Goal: Information Seeking & Learning: Find contact information

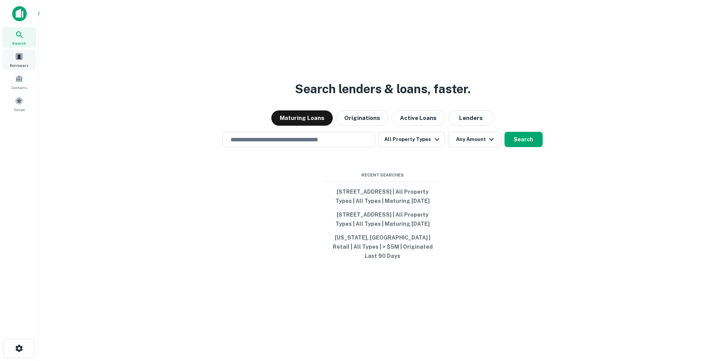
click at [13, 63] on span "Borrowers" at bounding box center [19, 65] width 18 height 6
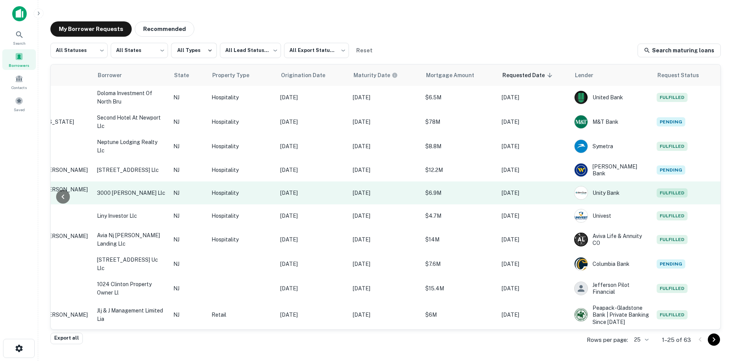
scroll to position [371, 155]
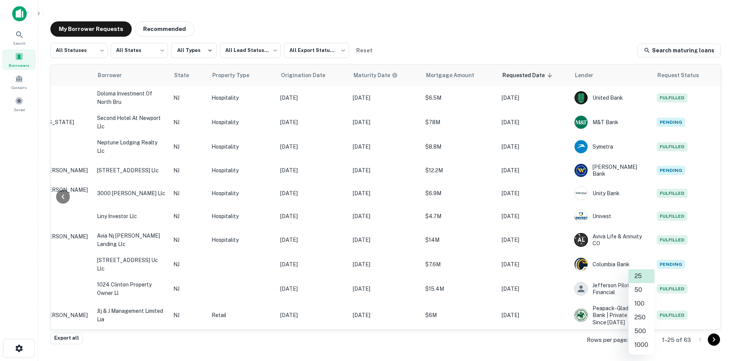
click at [635, 339] on body "Search Borrowers Contacts Saved My Borrower Requests Recommended All Statuses *…" at bounding box center [366, 180] width 733 height 361
click at [644, 306] on li "100" at bounding box center [641, 304] width 26 height 14
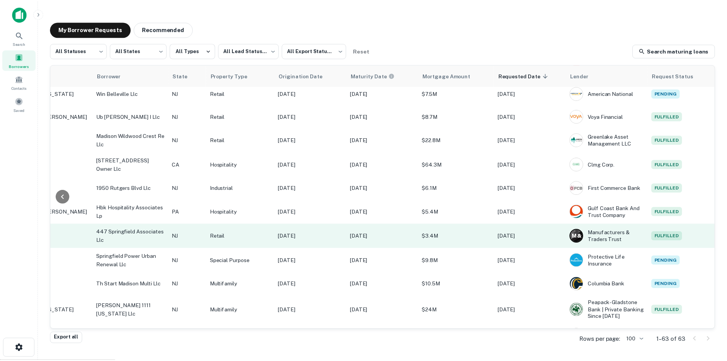
scroll to position [1289, 155]
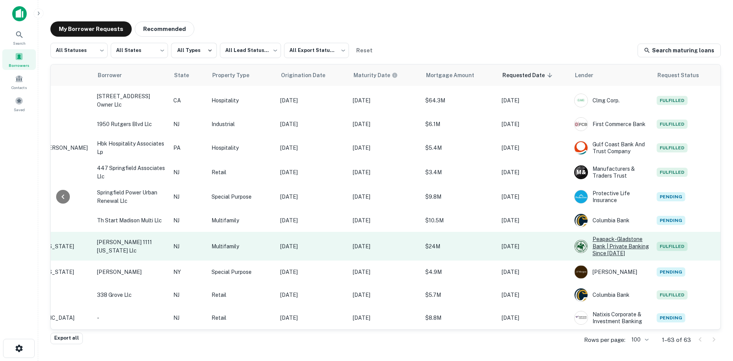
click at [617, 236] on div "Peapack-gladstone Bank | Private Banking Since [DATE]" at bounding box center [611, 246] width 75 height 21
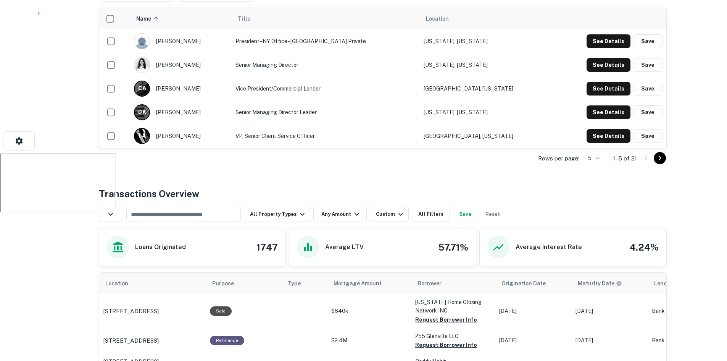
scroll to position [115, 0]
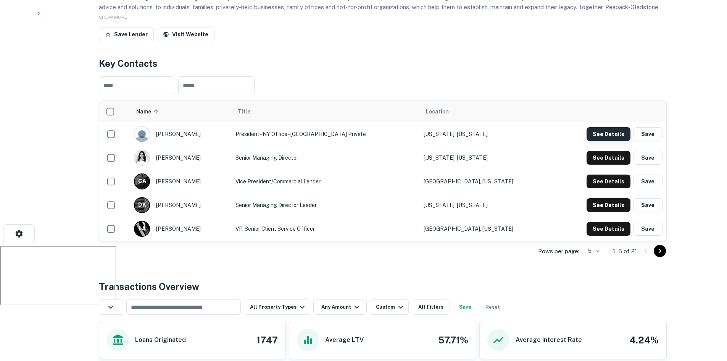
click at [594, 132] on button "See Details" at bounding box center [609, 134] width 44 height 14
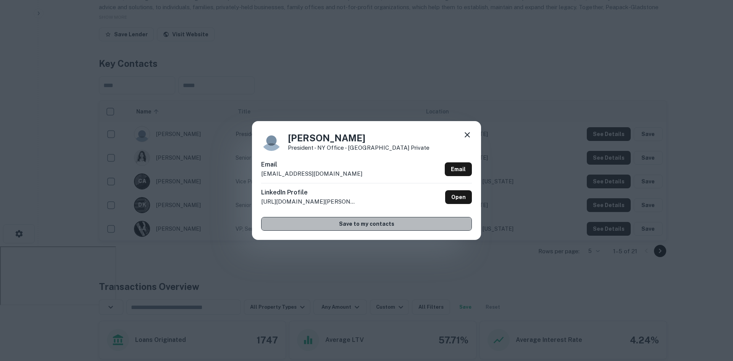
click at [370, 220] on button "Save to my contacts" at bounding box center [366, 224] width 211 height 14
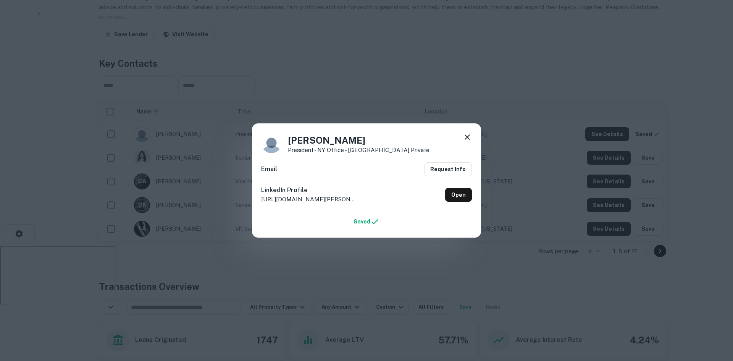
click at [467, 134] on icon at bounding box center [467, 136] width 9 height 9
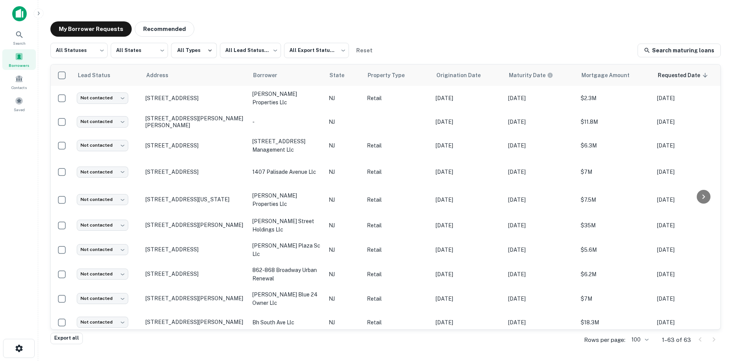
click at [24, 63] on span "Borrowers" at bounding box center [19, 65] width 21 height 6
click at [17, 42] on span "Search" at bounding box center [19, 43] width 13 height 6
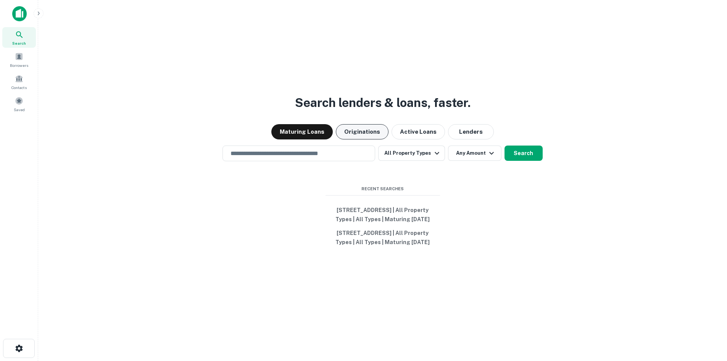
click at [356, 124] on button "Originations" at bounding box center [362, 131] width 53 height 15
click at [347, 145] on div "​" at bounding box center [299, 153] width 153 height 16
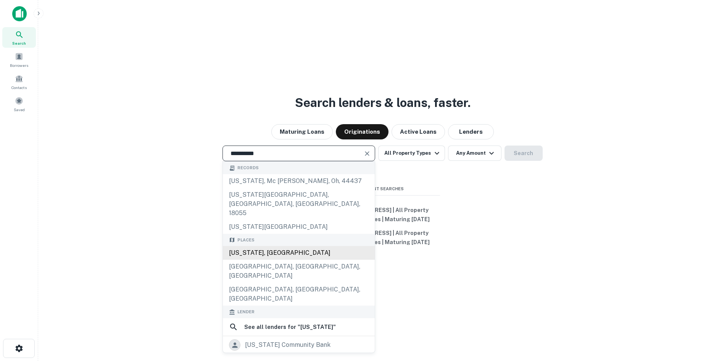
click at [315, 246] on div "New Jersey, USA" at bounding box center [299, 253] width 152 height 14
type input "**********"
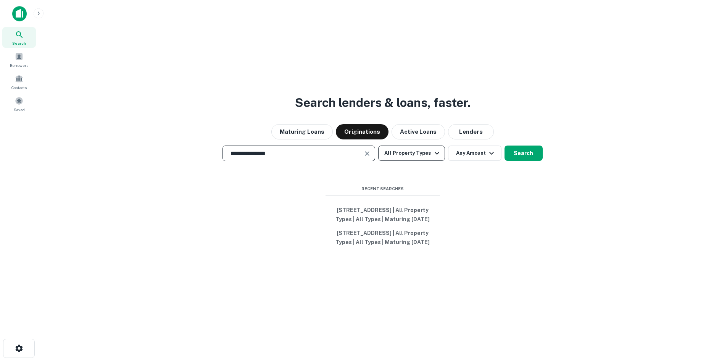
click at [425, 145] on button "All Property Types" at bounding box center [411, 152] width 66 height 15
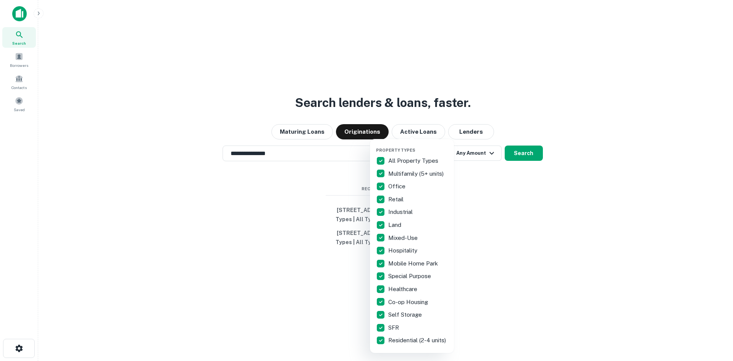
click at [508, 172] on div at bounding box center [366, 180] width 733 height 361
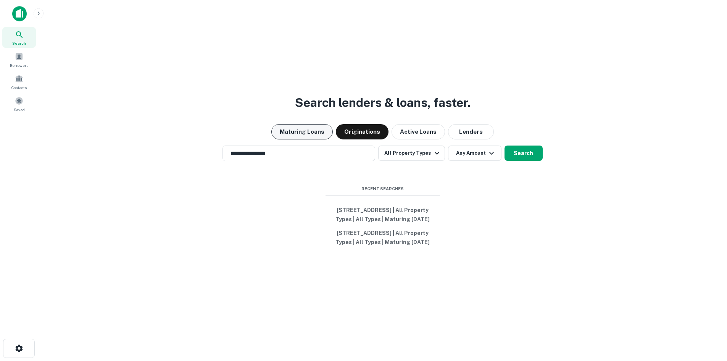
click at [315, 124] on button "Maturing Loans" at bounding box center [301, 131] width 61 height 15
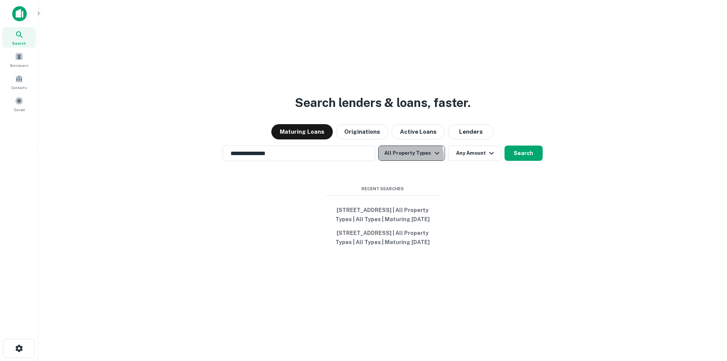
click at [408, 148] on button "All Property Types" at bounding box center [411, 152] width 66 height 15
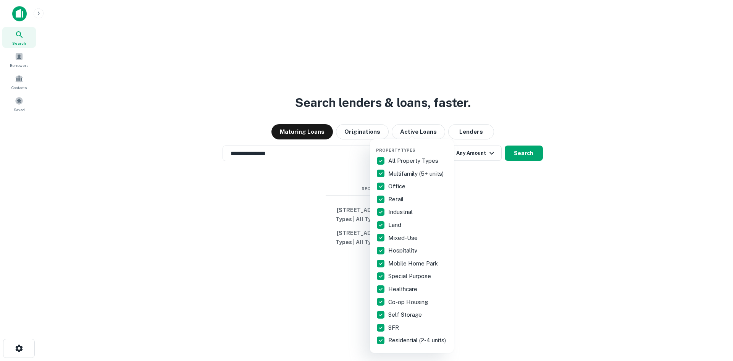
click at [467, 145] on div at bounding box center [366, 180] width 733 height 361
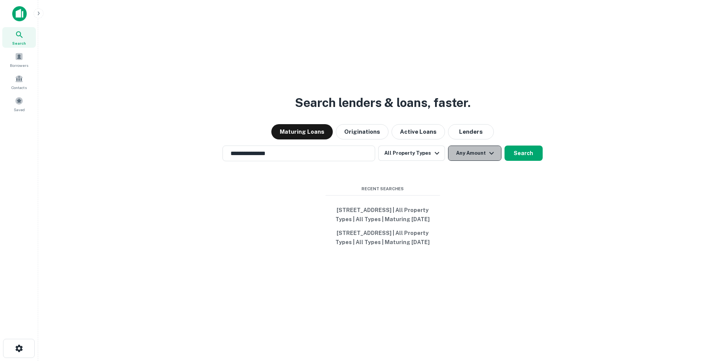
click at [473, 145] on button "Any Amount" at bounding box center [474, 152] width 53 height 15
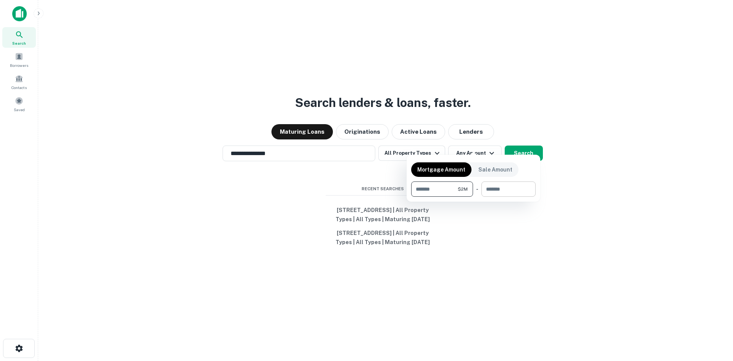
type input "*******"
click at [507, 187] on input "number" at bounding box center [505, 188] width 49 height 15
type input "********"
click at [526, 141] on div at bounding box center [366, 180] width 733 height 361
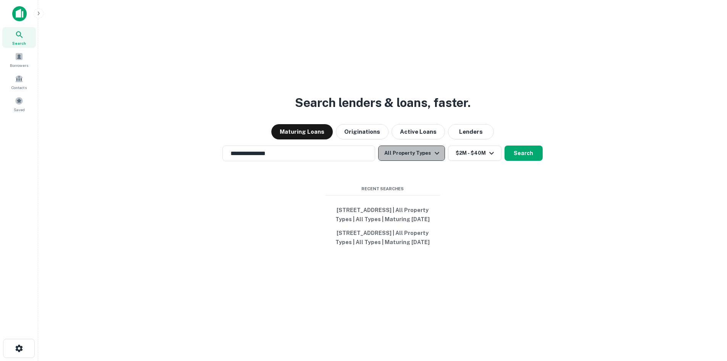
click at [433, 149] on icon "button" at bounding box center [437, 153] width 9 height 9
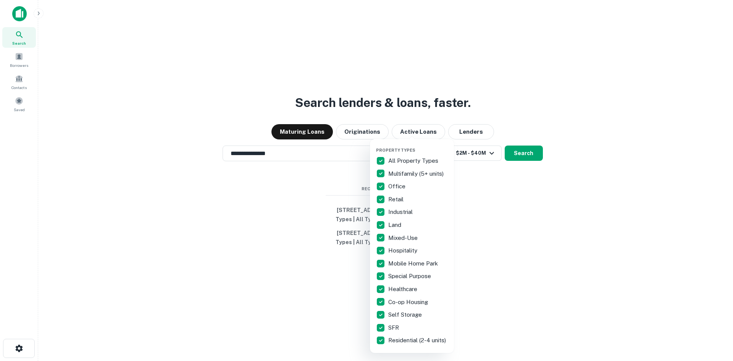
click at [531, 143] on div at bounding box center [366, 180] width 733 height 361
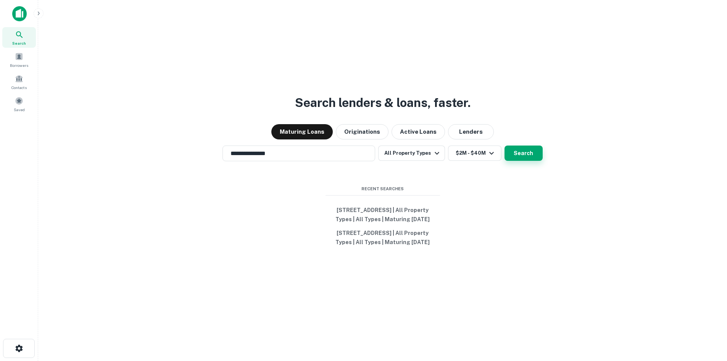
click at [527, 145] on button "Search" at bounding box center [524, 152] width 38 height 15
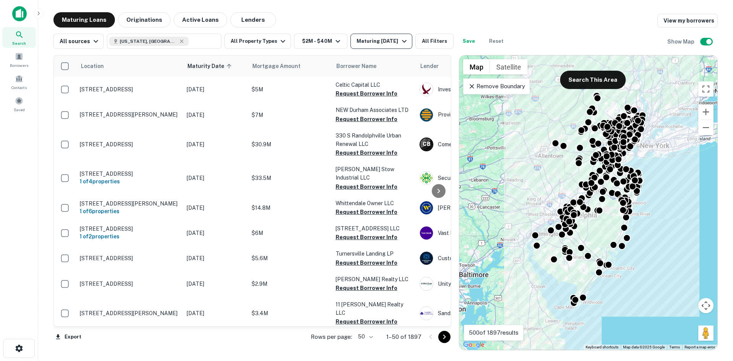
click at [392, 43] on div "Maturing In 1 Year" at bounding box center [383, 41] width 52 height 9
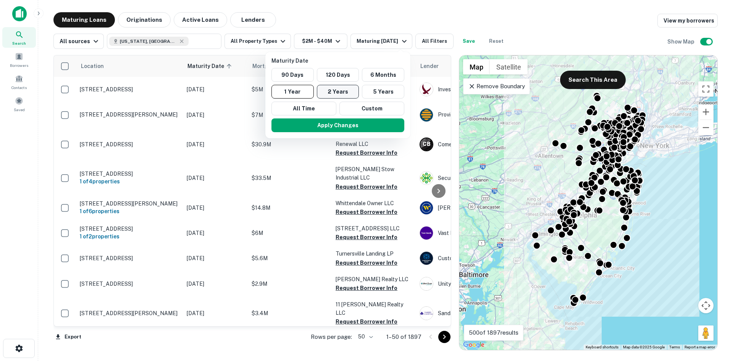
click at [347, 89] on button "2 Years" at bounding box center [338, 92] width 42 height 14
click at [346, 123] on button "Apply Changes" at bounding box center [341, 125] width 133 height 14
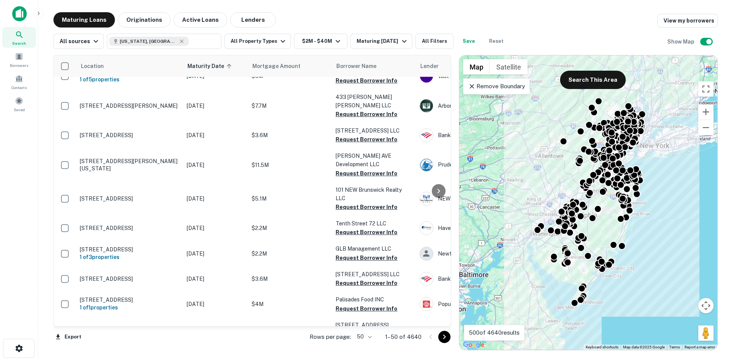
scroll to position [1115, 0]
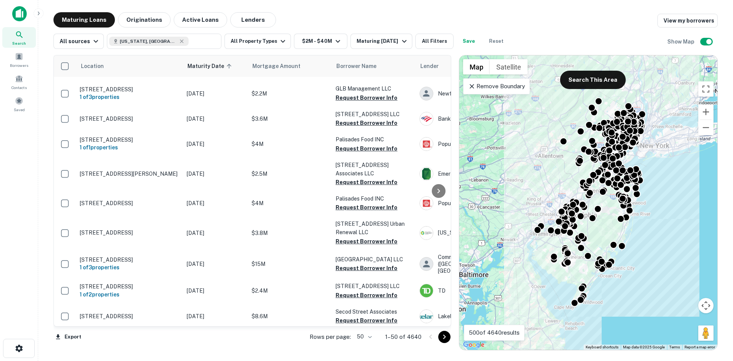
click at [447, 335] on icon "Go to next page" at bounding box center [444, 336] width 9 height 9
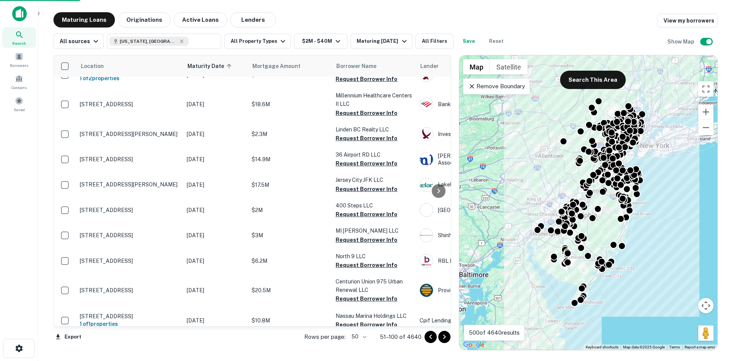
scroll to position [1094, 0]
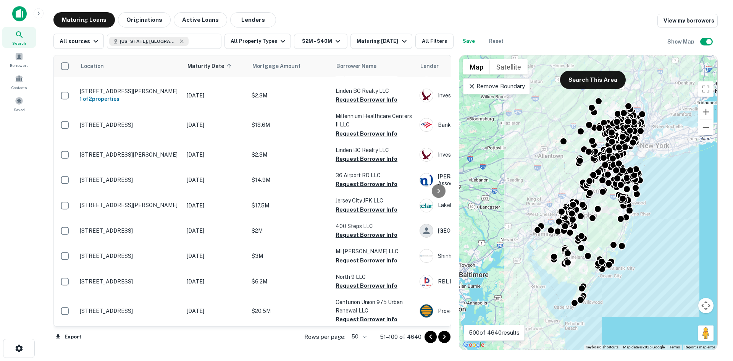
click at [442, 337] on icon "Go to next page" at bounding box center [444, 336] width 9 height 9
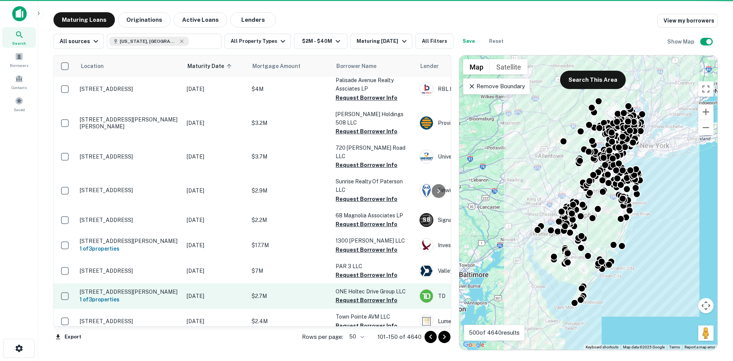
scroll to position [1147, 0]
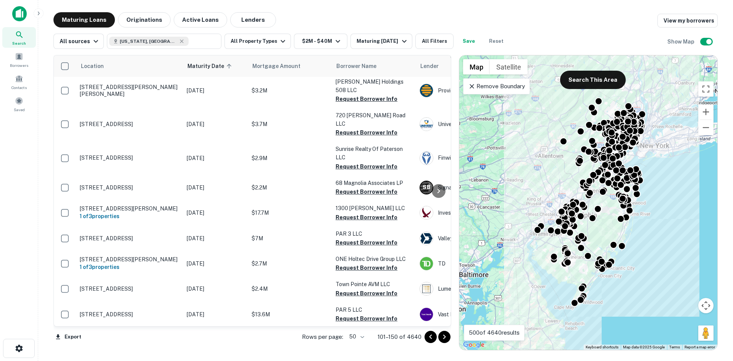
click at [442, 339] on icon "Go to next page" at bounding box center [444, 336] width 9 height 9
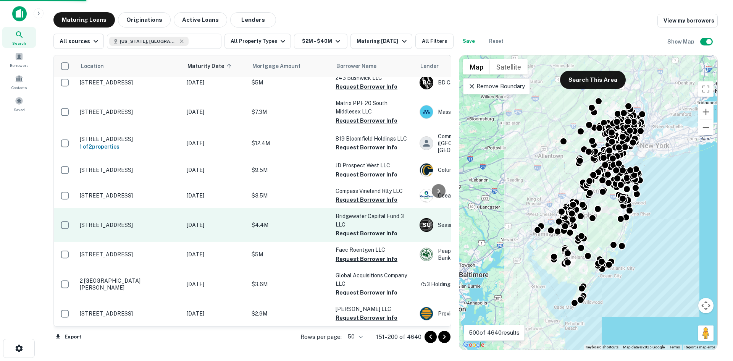
scroll to position [1103, 0]
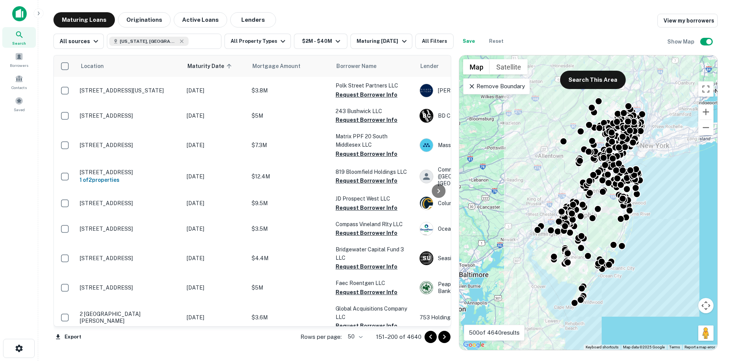
click at [445, 340] on icon "Go to next page" at bounding box center [444, 336] width 9 height 9
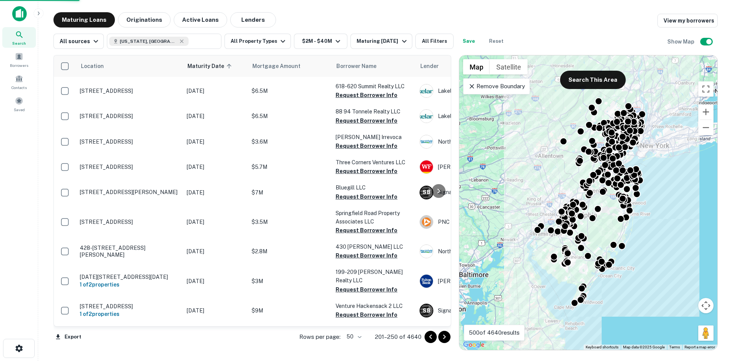
scroll to position [1129, 0]
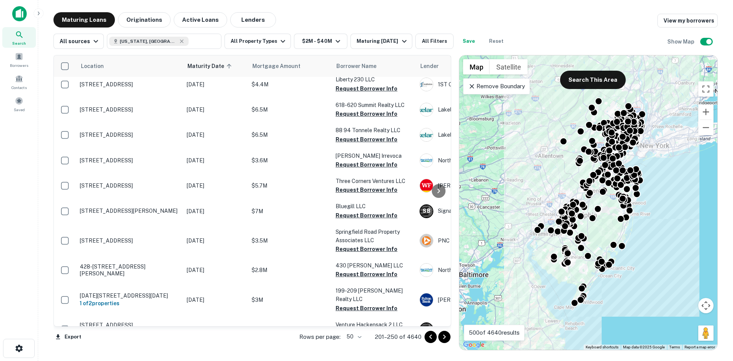
click at [446, 337] on icon "Go to next page" at bounding box center [444, 336] width 9 height 9
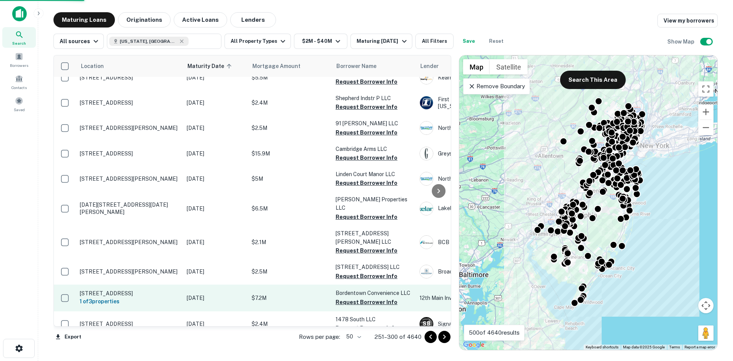
scroll to position [1142, 0]
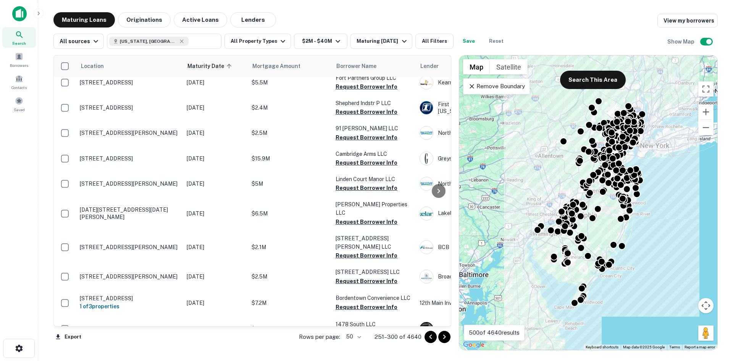
click at [443, 336] on icon "Go to next page" at bounding box center [444, 336] width 9 height 9
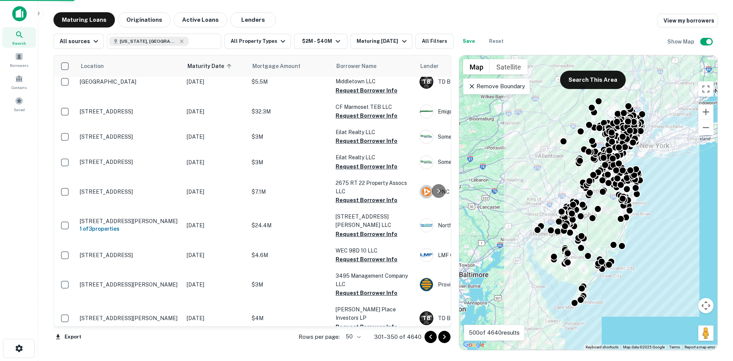
scroll to position [1091, 0]
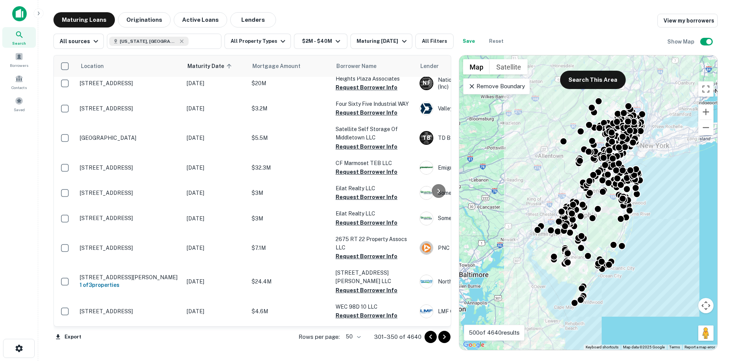
click at [442, 337] on icon "Go to next page" at bounding box center [444, 336] width 9 height 9
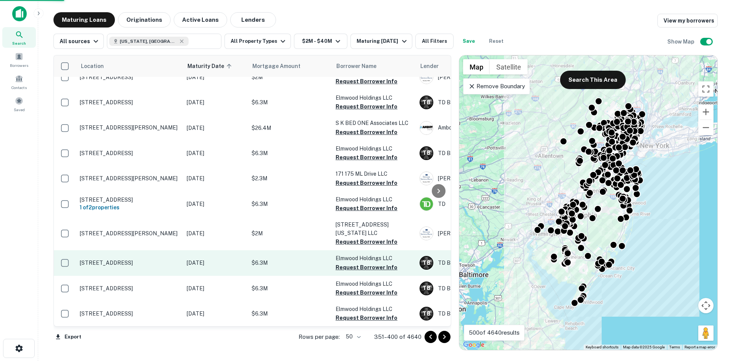
scroll to position [1077, 0]
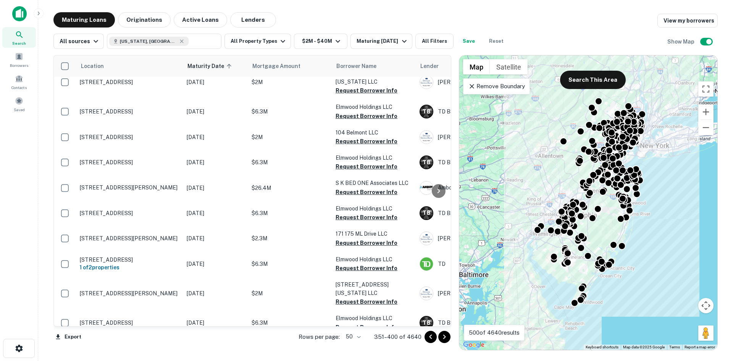
click at [445, 337] on icon "Go to next page" at bounding box center [444, 336] width 3 height 5
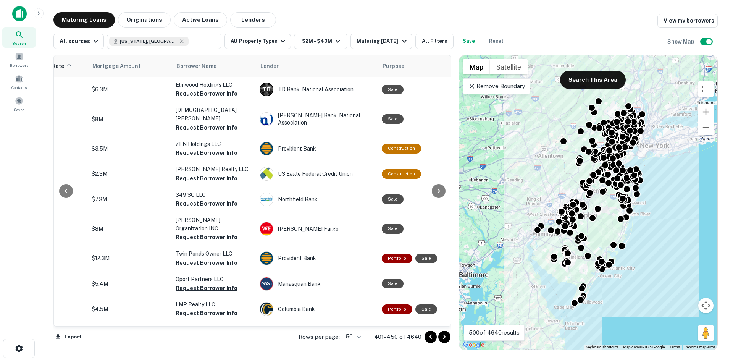
scroll to position [0, 182]
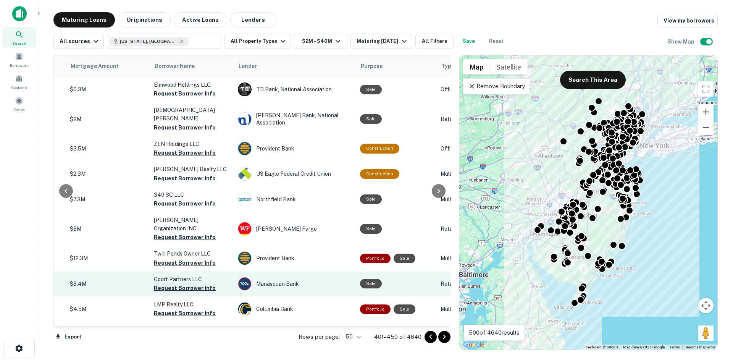
click at [191, 283] on button "Request Borrower Info" at bounding box center [185, 287] width 62 height 9
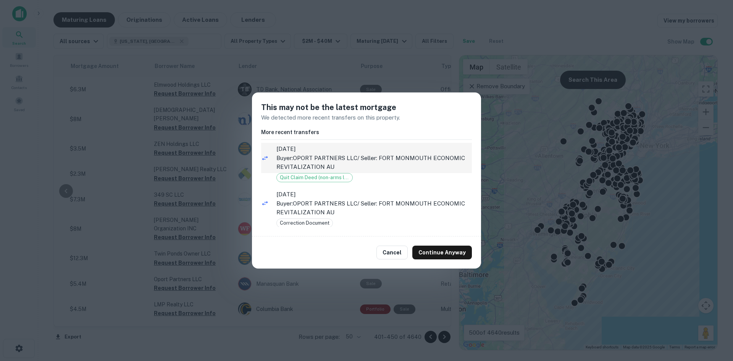
click at [334, 160] on p "Buyer: OPORT PARTNERS LLC / Seller: FORT MONMOUTH ECONOMIC REVITALIZATION AU" at bounding box center [373, 162] width 195 height 18
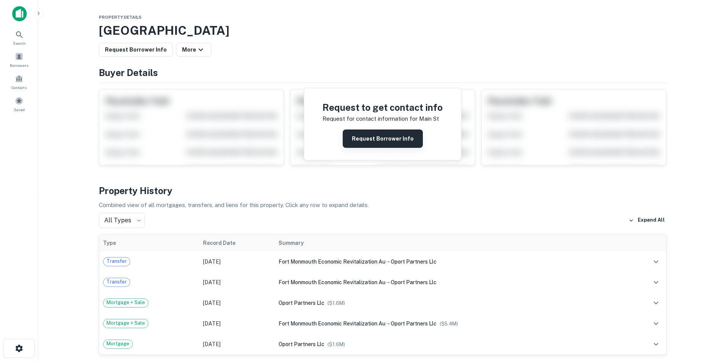
click at [358, 140] on button "Request Borrower Info" at bounding box center [383, 138] width 80 height 18
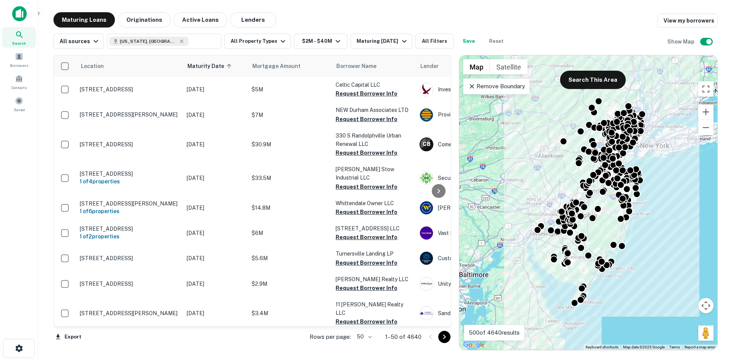
scroll to position [687, 0]
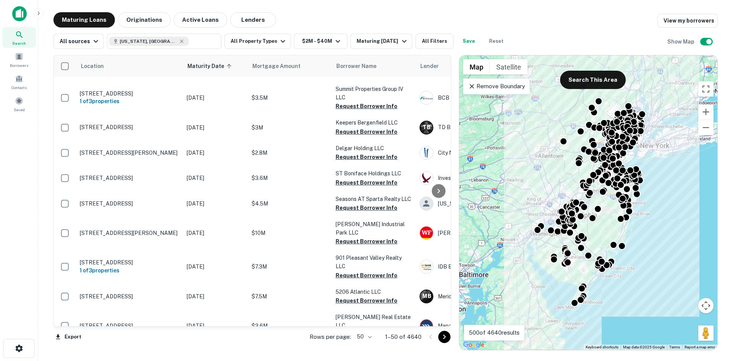
click at [442, 339] on icon "Go to next page" at bounding box center [444, 336] width 9 height 9
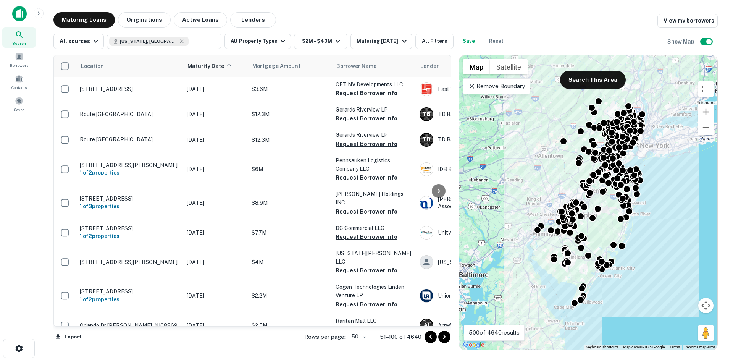
click at [443, 339] on icon "Go to next page" at bounding box center [444, 336] width 9 height 9
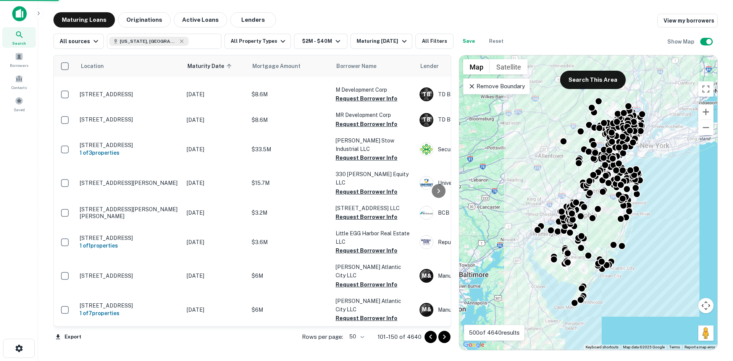
click at [443, 339] on icon "Go to next page" at bounding box center [444, 336] width 9 height 9
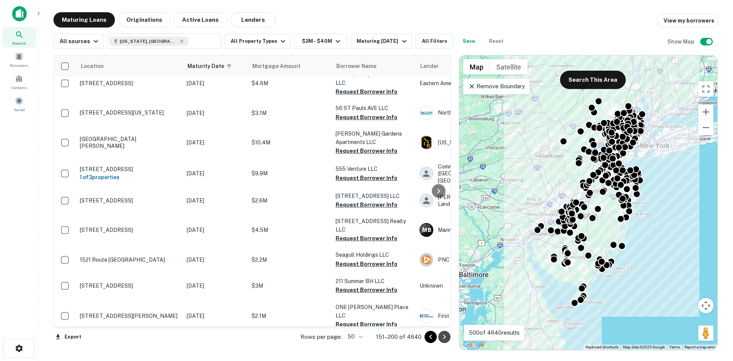
click at [444, 338] on icon "Go to next page" at bounding box center [444, 336] width 3 height 5
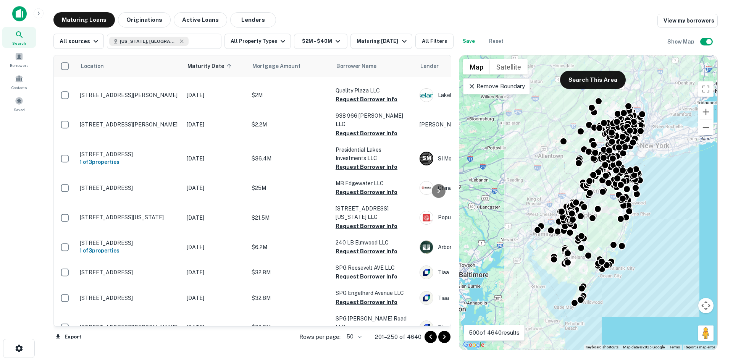
click at [444, 338] on icon "Go to next page" at bounding box center [444, 336] width 3 height 5
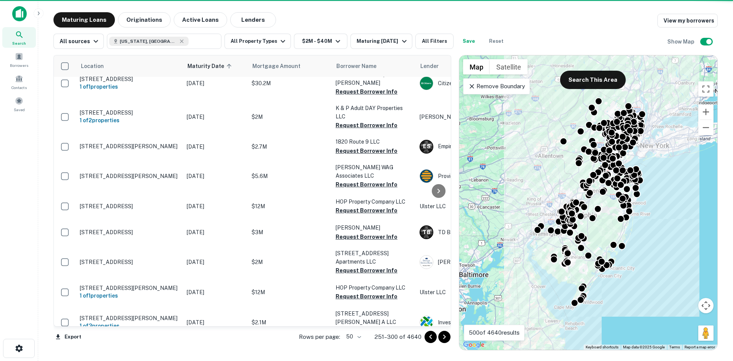
click at [444, 338] on icon "Go to next page" at bounding box center [444, 336] width 3 height 5
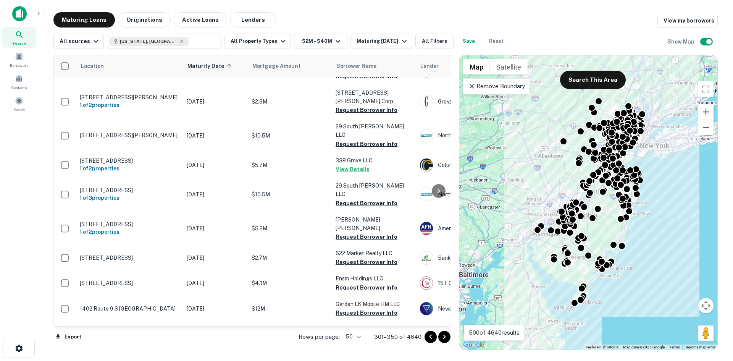
scroll to position [1091, 0]
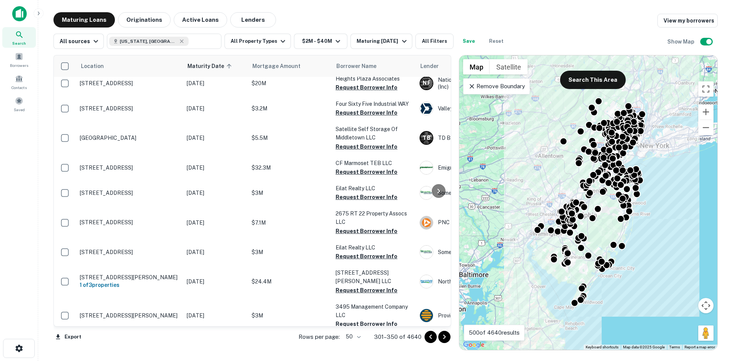
click at [442, 337] on icon "Go to next page" at bounding box center [444, 336] width 9 height 9
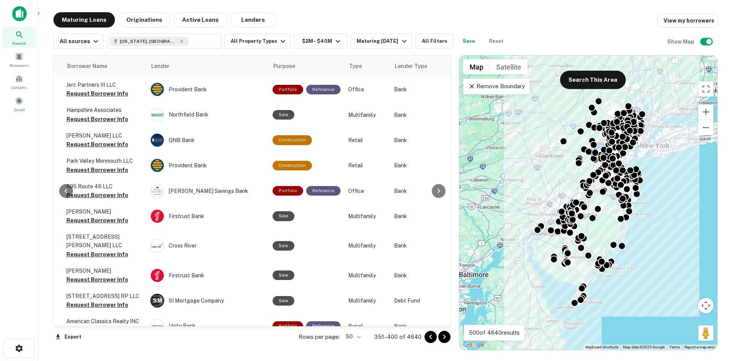
scroll to position [0, 270]
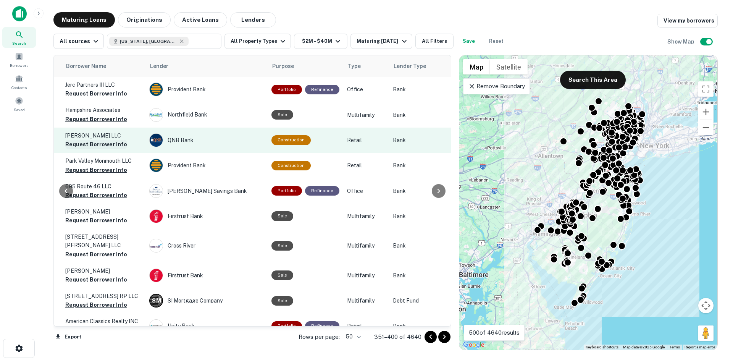
click at [102, 144] on button "Request Borrower Info" at bounding box center [96, 144] width 62 height 9
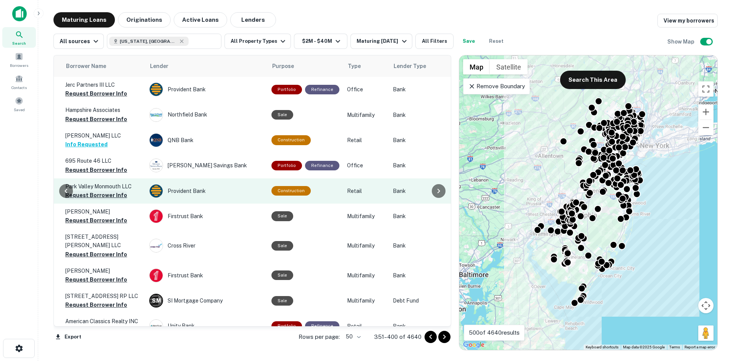
click at [110, 196] on button "Request Borrower Info" at bounding box center [96, 195] width 62 height 9
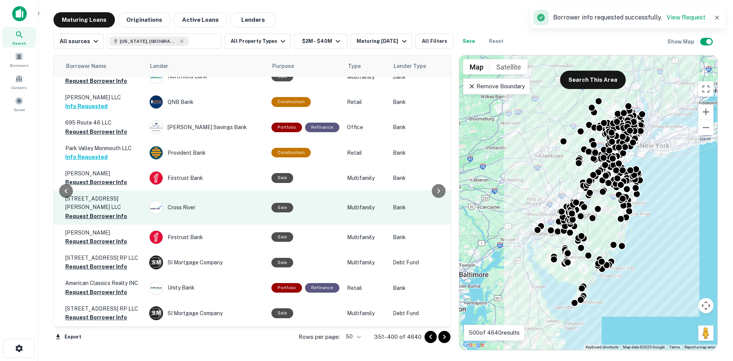
scroll to position [76, 270]
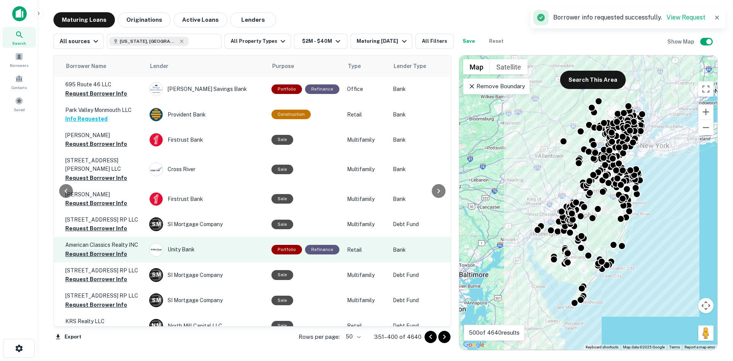
click at [106, 249] on button "Request Borrower Info" at bounding box center [96, 253] width 62 height 9
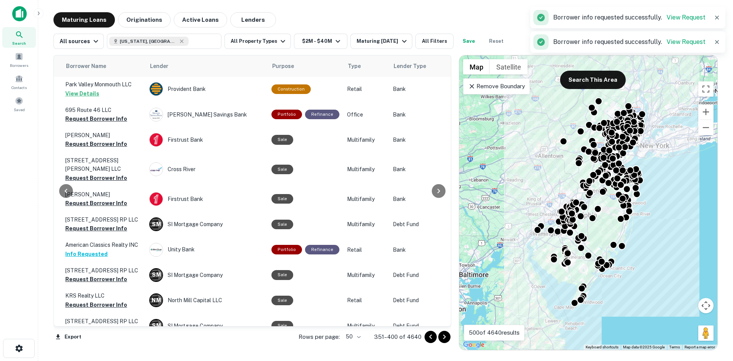
scroll to position [191, 270]
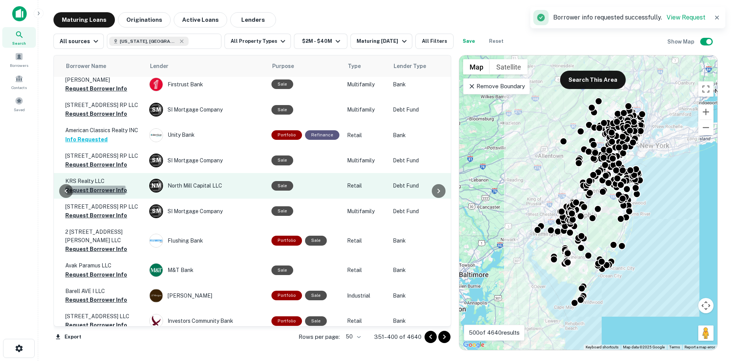
click at [95, 186] on button "Request Borrower Info" at bounding box center [96, 190] width 62 height 9
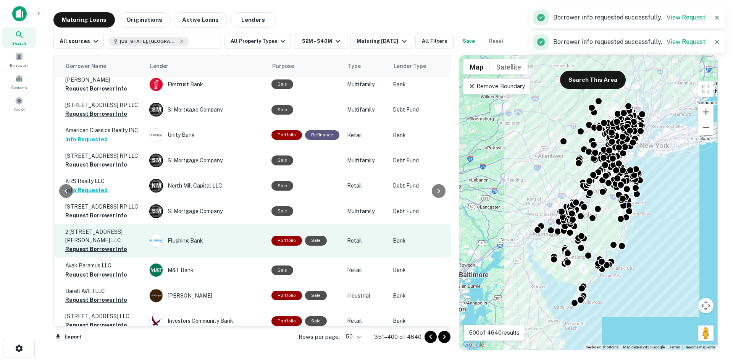
click at [110, 244] on button "Request Borrower Info" at bounding box center [96, 248] width 62 height 9
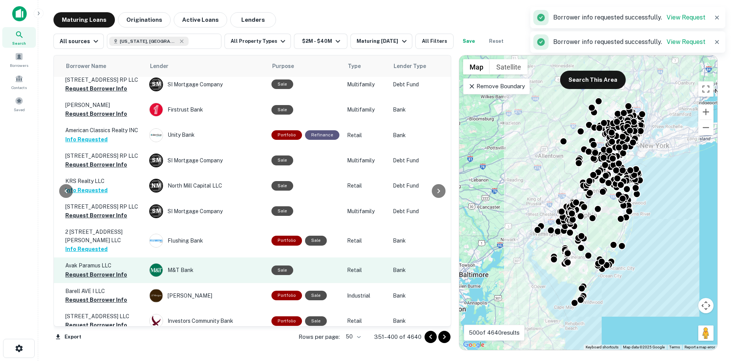
click at [116, 270] on button "Request Borrower Info" at bounding box center [96, 274] width 62 height 9
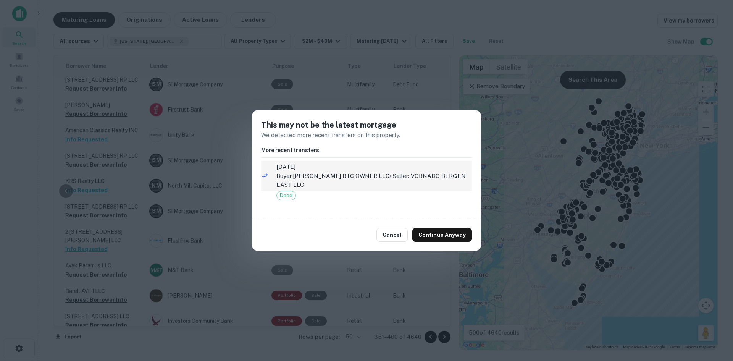
click at [313, 178] on p "Buyer: RUSSO BTC OWNER LLC / Seller: VORNADO BERGEN EAST LLC" at bounding box center [373, 180] width 195 height 18
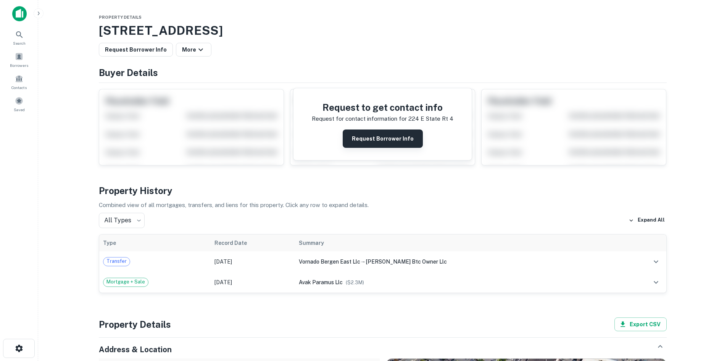
click at [381, 139] on button "Request Borrower Info" at bounding box center [383, 138] width 80 height 18
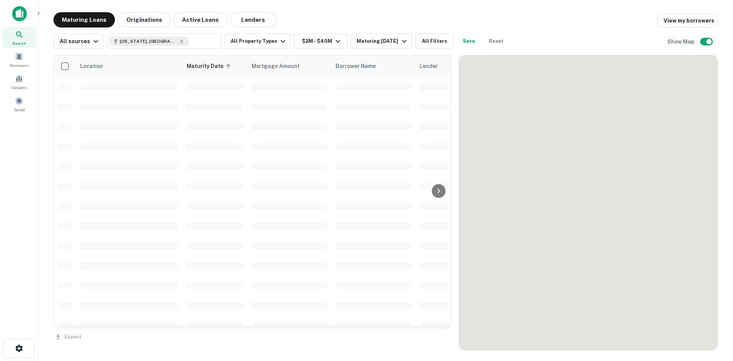
scroll to position [191, 0]
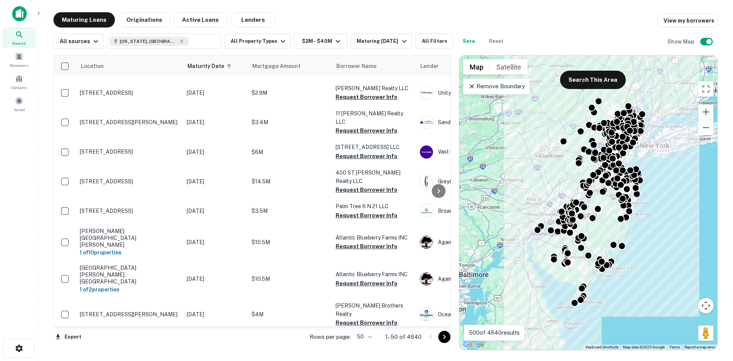
click at [442, 336] on icon "Go to next page" at bounding box center [444, 336] width 9 height 9
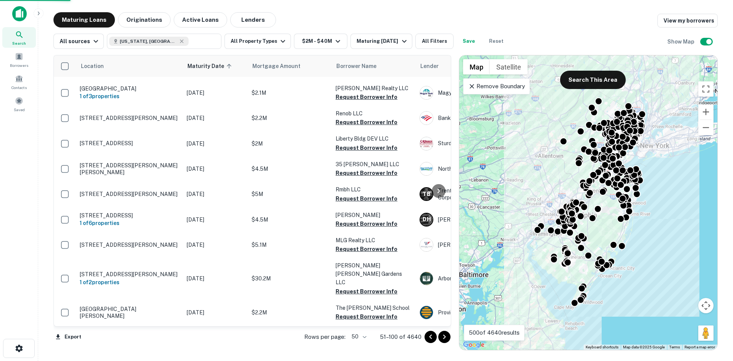
click at [444, 337] on icon "Go to next page" at bounding box center [444, 336] width 9 height 9
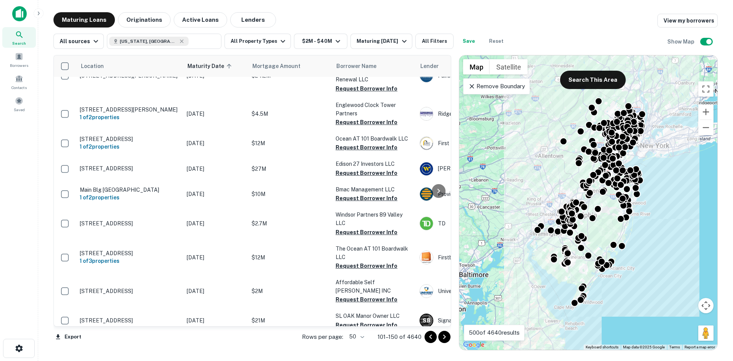
click at [445, 337] on icon "Go to next page" at bounding box center [444, 336] width 9 height 9
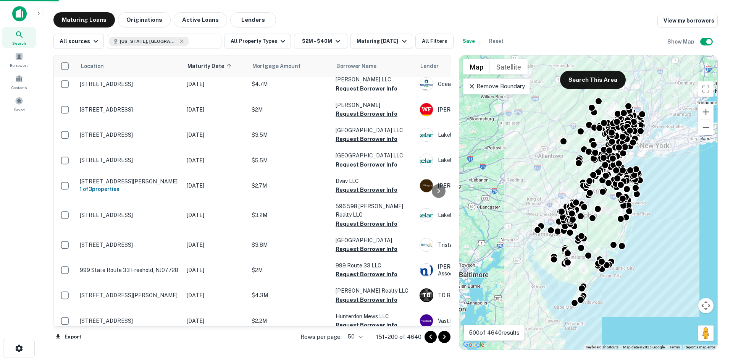
click at [445, 337] on icon "Go to next page" at bounding box center [444, 336] width 9 height 9
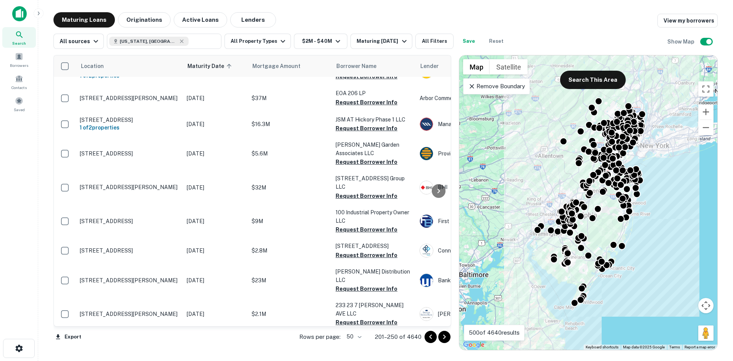
click at [437, 341] on div at bounding box center [438, 337] width 26 height 12
click at [439, 339] on button "Go to next page" at bounding box center [444, 337] width 12 height 12
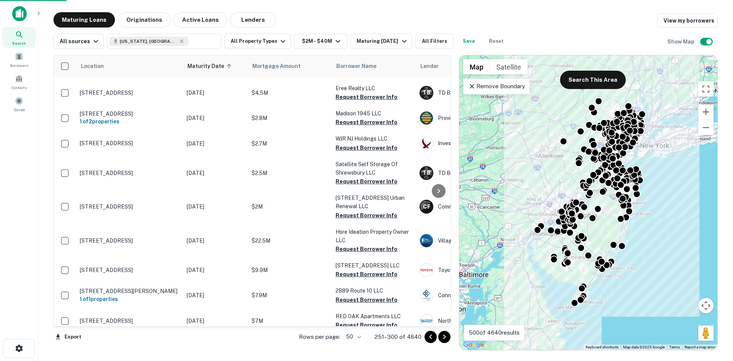
click at [442, 338] on icon "Go to next page" at bounding box center [444, 336] width 9 height 9
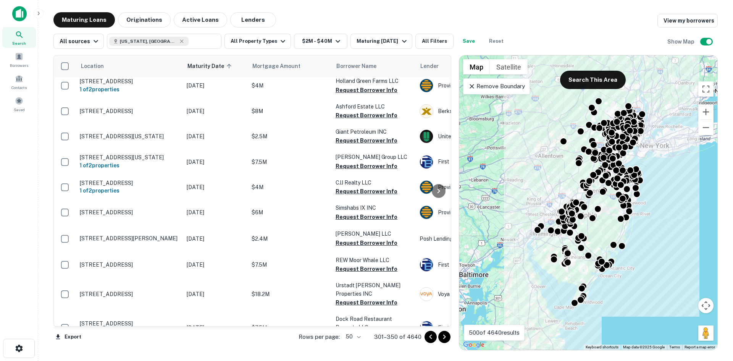
click at [444, 336] on icon "Go to next page" at bounding box center [444, 336] width 9 height 9
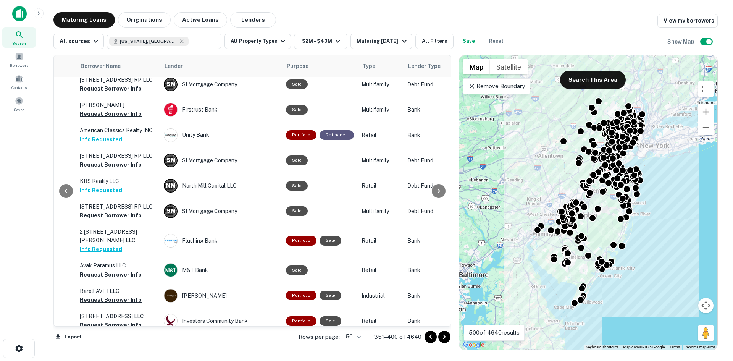
scroll to position [191, 257]
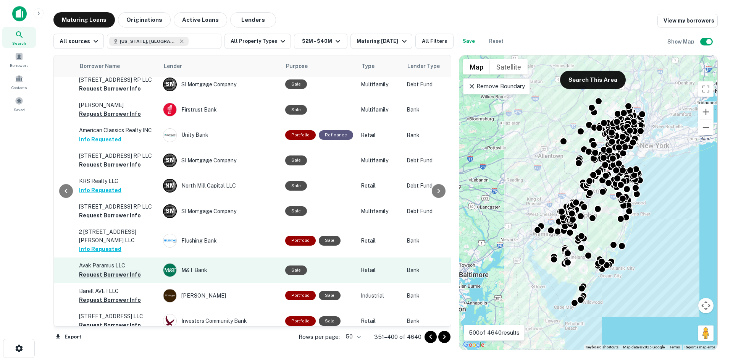
click at [120, 270] on button "Request Borrower Info" at bounding box center [110, 274] width 62 height 9
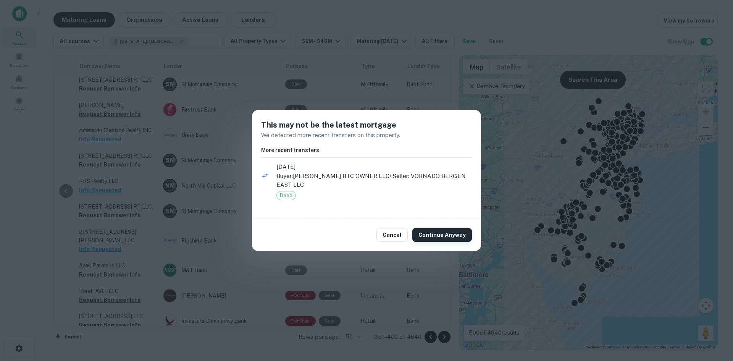
click at [430, 228] on button "Continue Anyway" at bounding box center [442, 235] width 60 height 14
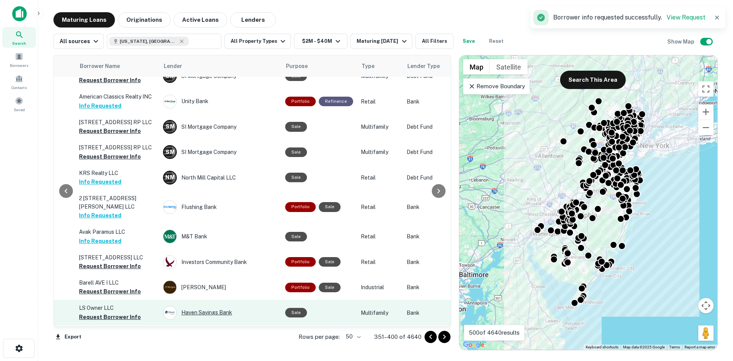
scroll to position [267, 257]
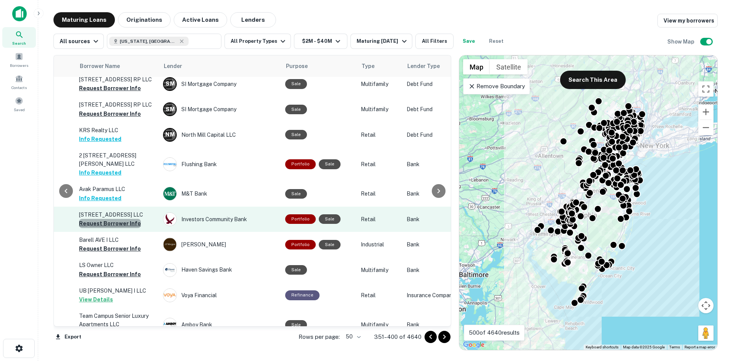
click at [113, 219] on button "Request Borrower Info" at bounding box center [110, 223] width 62 height 9
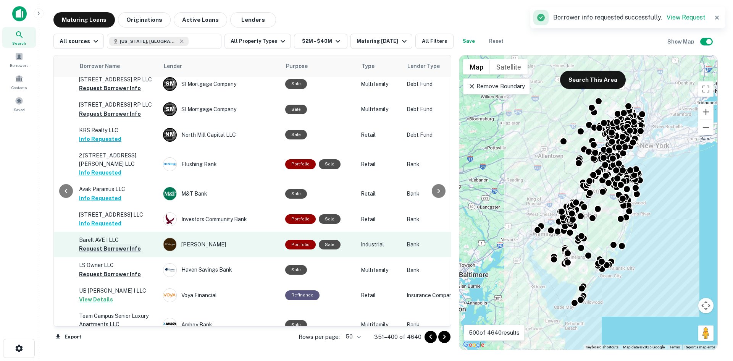
click at [119, 244] on button "Request Borrower Info" at bounding box center [110, 248] width 62 height 9
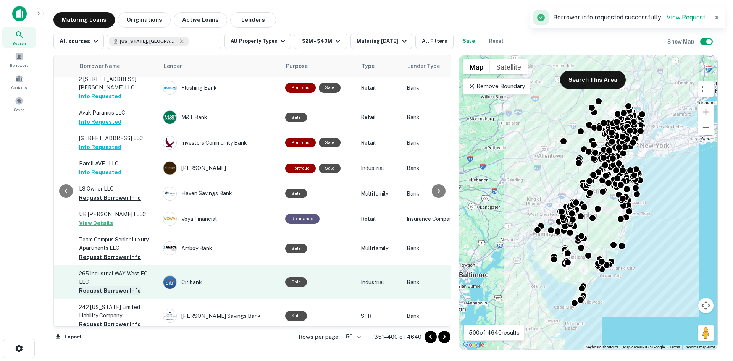
click at [125, 286] on button "Request Borrower Info" at bounding box center [110, 290] width 62 height 9
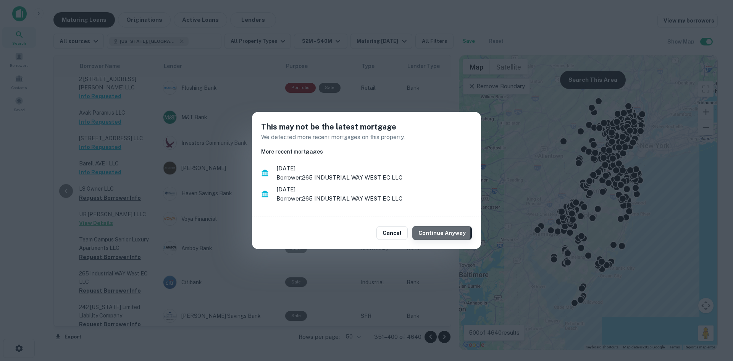
click at [431, 231] on button "Continue Anyway" at bounding box center [442, 233] width 60 height 14
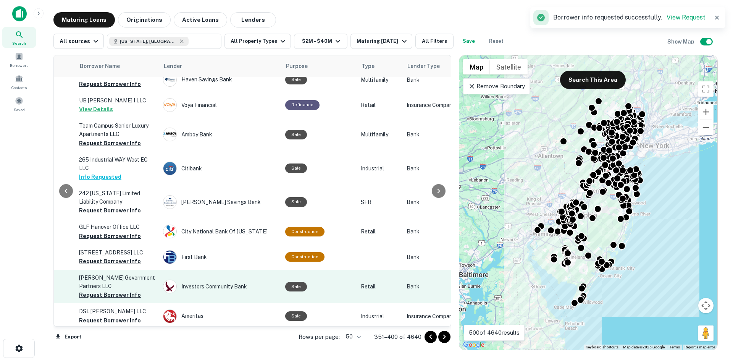
scroll to position [458, 257]
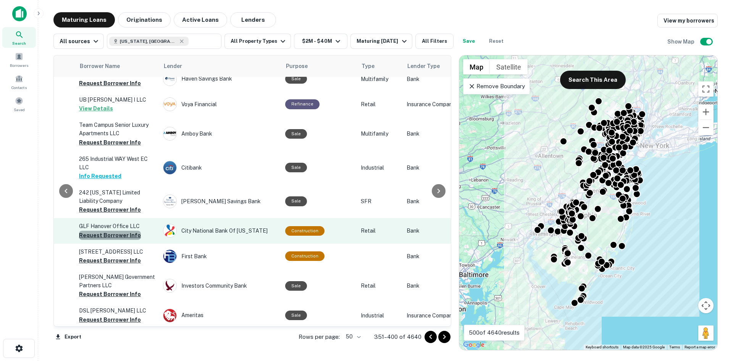
click at [118, 231] on button "Request Borrower Info" at bounding box center [110, 235] width 62 height 9
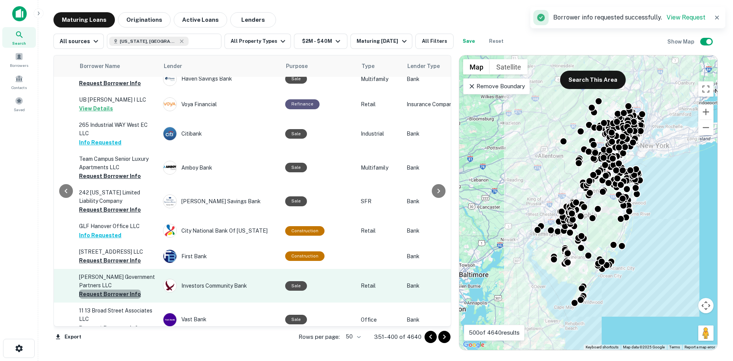
click at [127, 289] on button "Request Borrower Info" at bounding box center [110, 293] width 62 height 9
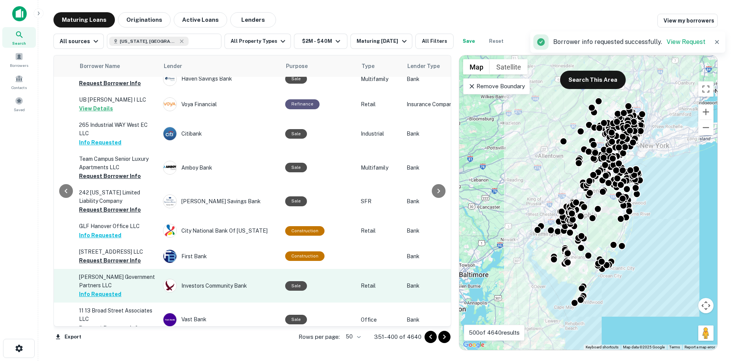
scroll to position [534, 257]
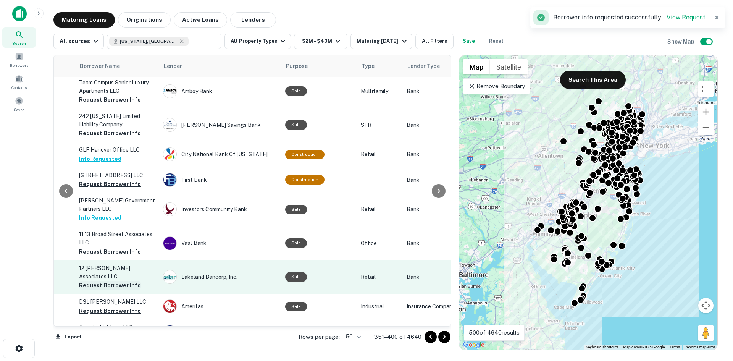
click at [123, 281] on button "Request Borrower Info" at bounding box center [110, 285] width 62 height 9
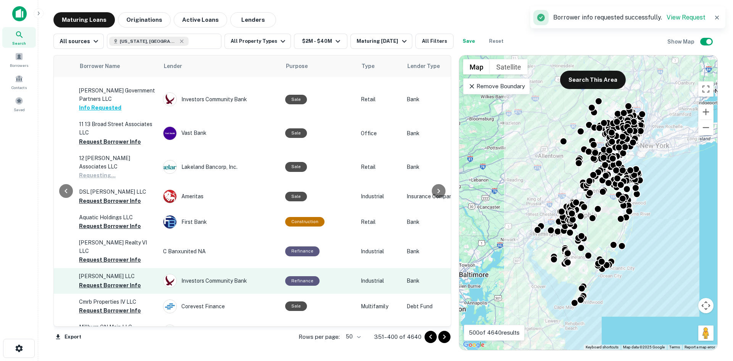
scroll to position [649, 257]
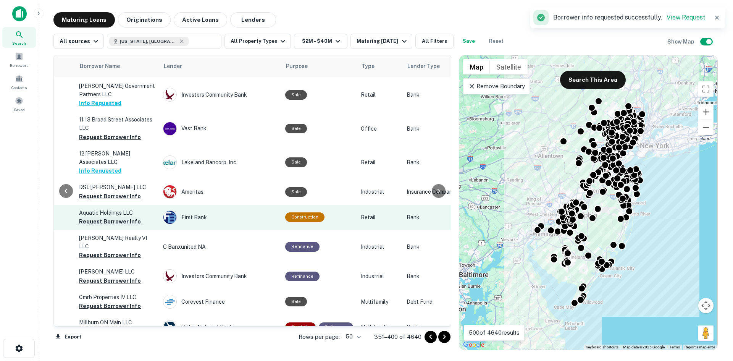
click at [109, 217] on button "Request Borrower Info" at bounding box center [110, 221] width 62 height 9
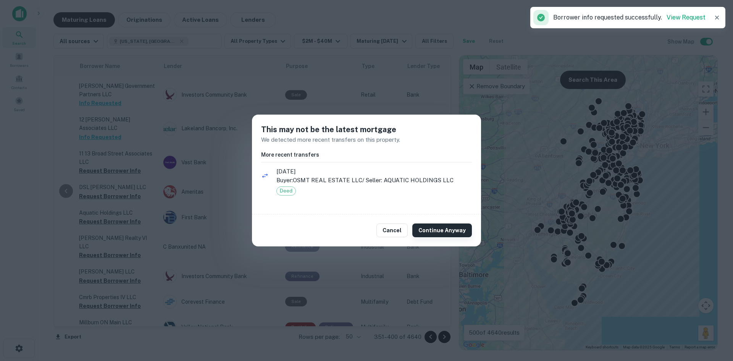
click at [449, 227] on button "Continue Anyway" at bounding box center [442, 230] width 60 height 14
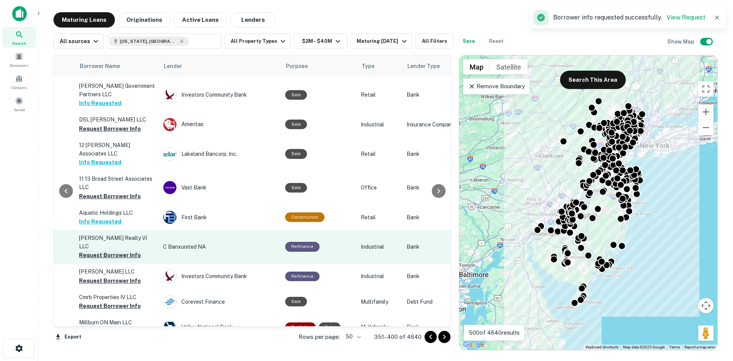
click at [104, 250] on button "Request Borrower Info" at bounding box center [110, 254] width 62 height 9
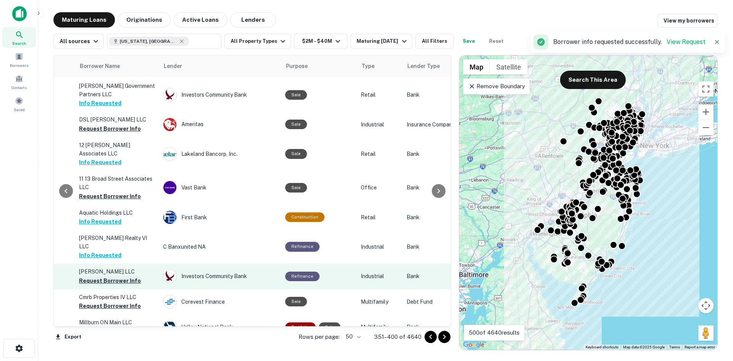
click at [111, 276] on button "Request Borrower Info" at bounding box center [110, 280] width 62 height 9
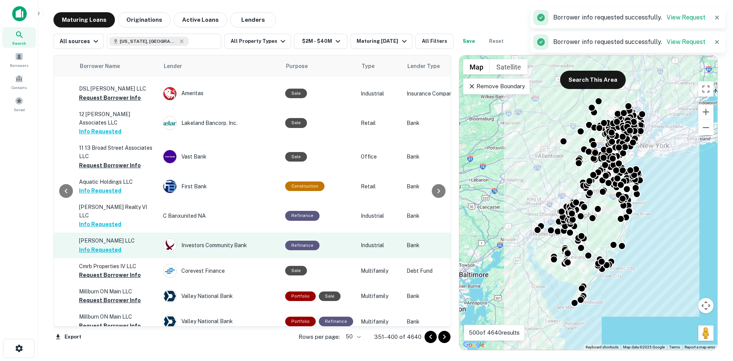
scroll to position [802, 257]
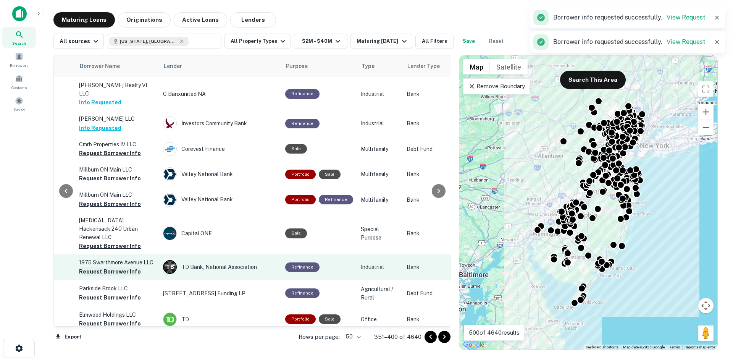
click at [118, 267] on button "Request Borrower Info" at bounding box center [110, 271] width 62 height 9
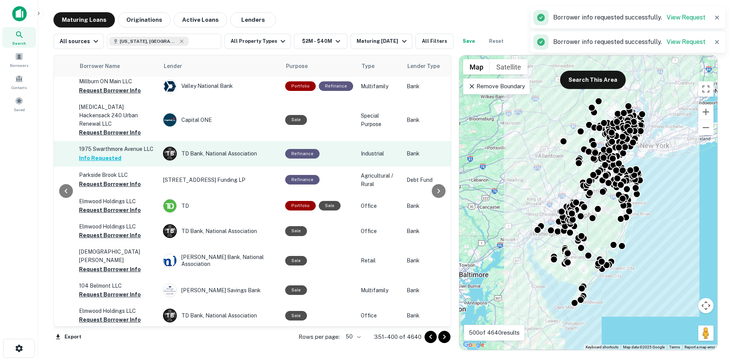
scroll to position [916, 257]
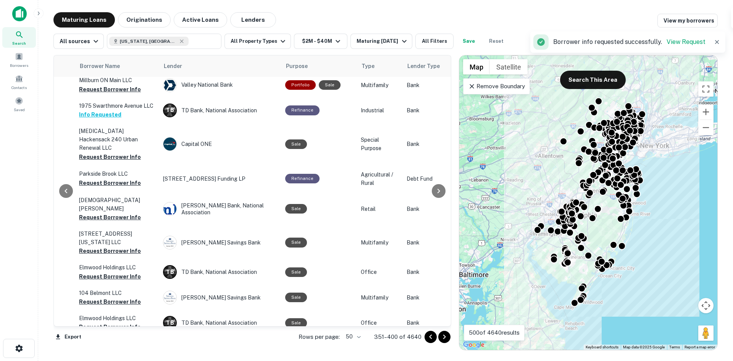
click at [126, 272] on button "Request Borrower Info" at bounding box center [110, 276] width 62 height 9
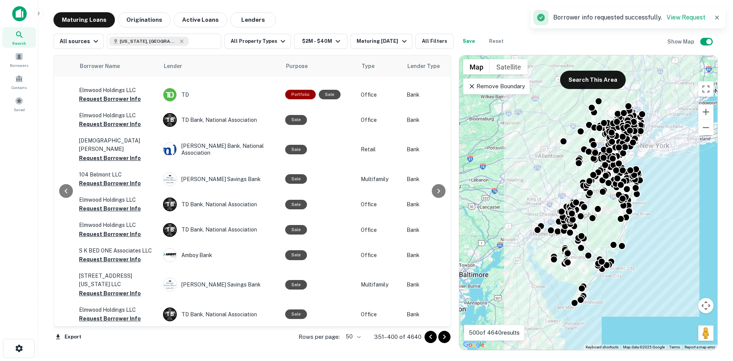
scroll to position [1069, 257]
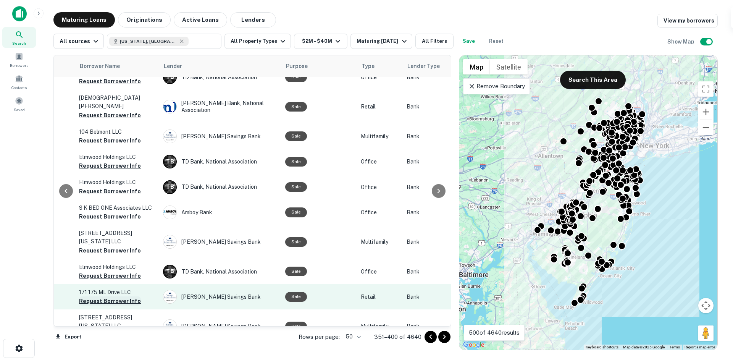
click at [124, 296] on button "Request Borrower Info" at bounding box center [110, 300] width 62 height 9
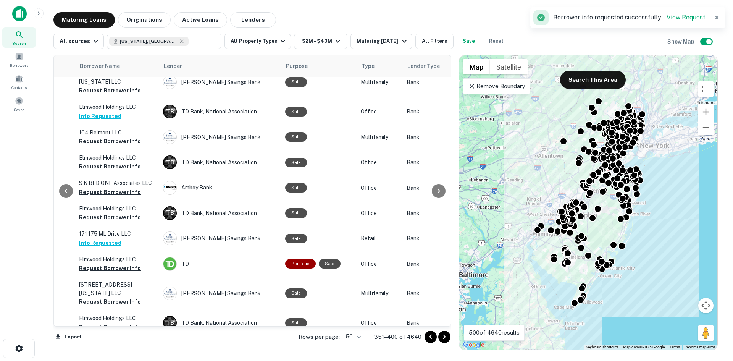
click at [446, 337] on icon "Go to next page" at bounding box center [444, 336] width 9 height 9
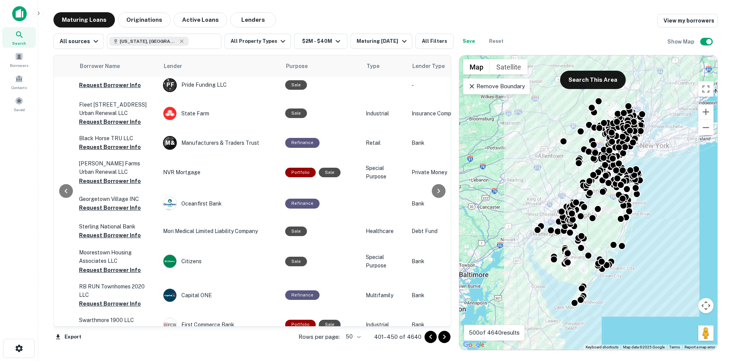
scroll to position [733, 257]
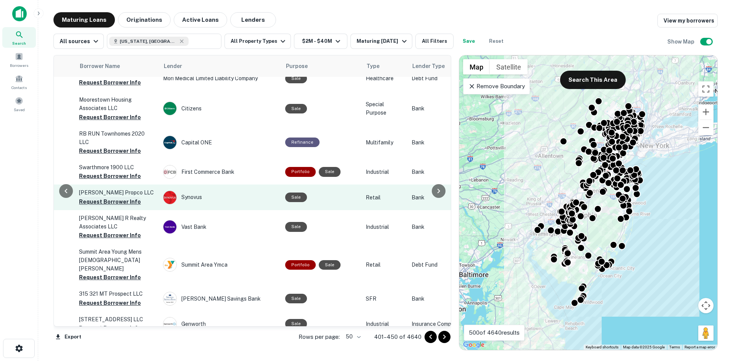
click at [111, 197] on button "Request Borrower Info" at bounding box center [110, 201] width 62 height 9
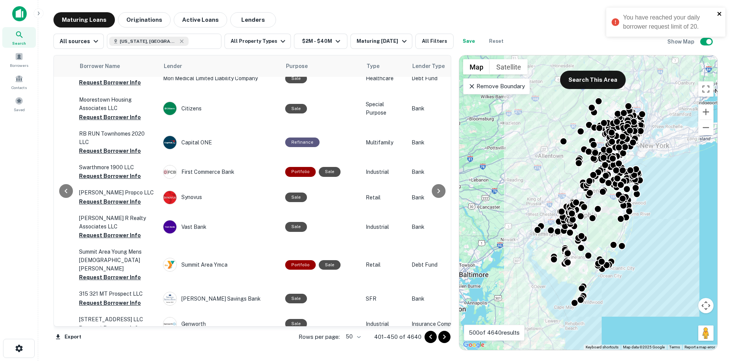
click at [723, 13] on div "You have reached your daily borrower request limit of 20." at bounding box center [665, 22] width 119 height 29
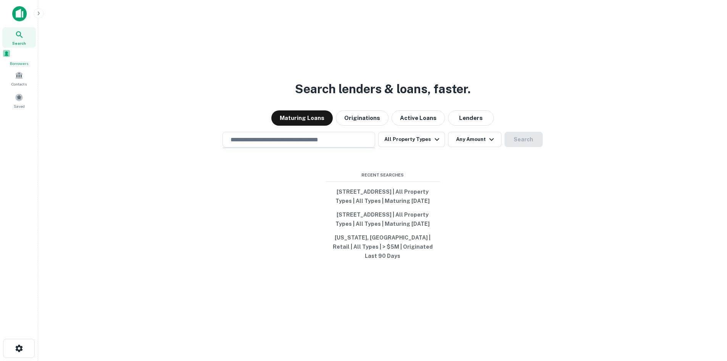
drag, startPoint x: 19, startPoint y: 57, endPoint x: 25, endPoint y: 65, distance: 9.9
click at [11, 57] on span at bounding box center [6, 53] width 8 height 8
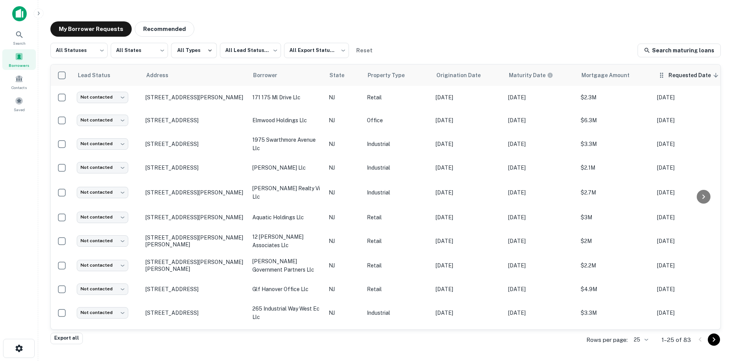
click at [669, 77] on span "Requested Date sorted descending" at bounding box center [694, 75] width 52 height 9
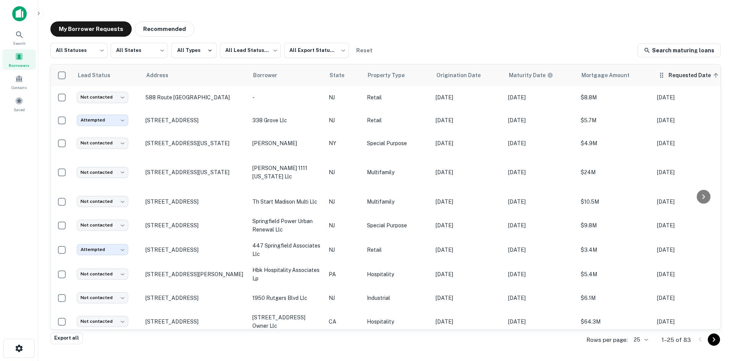
click at [669, 75] on span "Requested Date sorted ascending" at bounding box center [694, 75] width 52 height 9
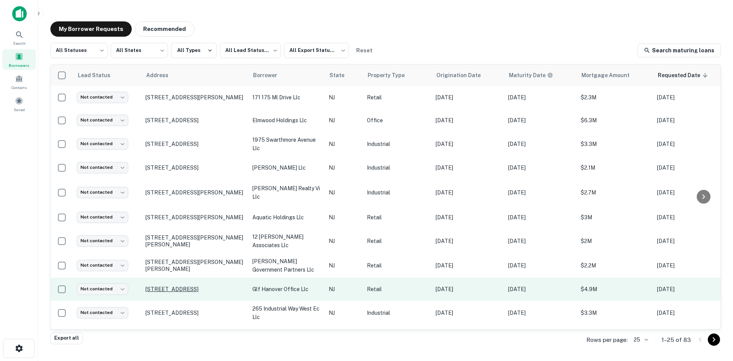
click at [221, 288] on p "[STREET_ADDRESS]" at bounding box center [194, 289] width 99 height 7
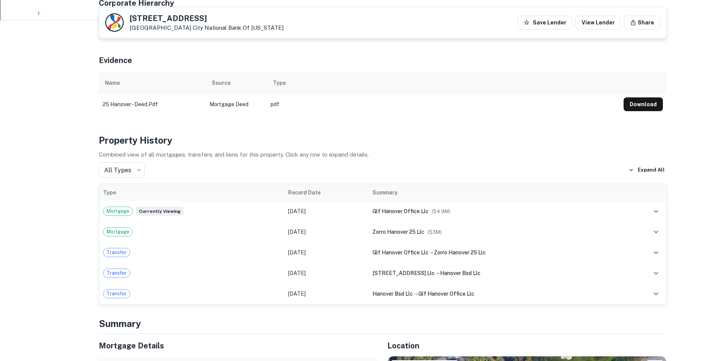
scroll to position [215, 0]
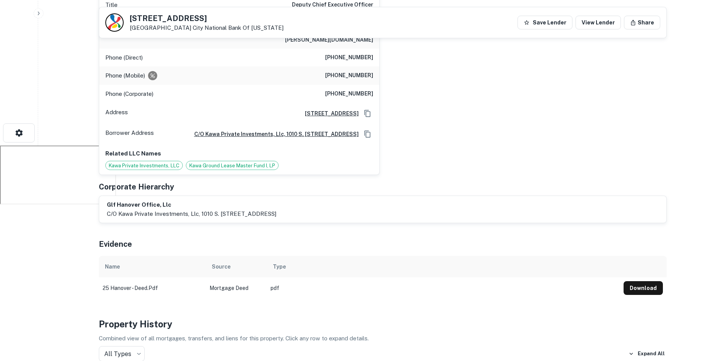
drag, startPoint x: 129, startPoint y: 17, endPoint x: 190, endPoint y: 27, distance: 61.5
click at [190, 27] on div "[STREET_ADDRESS][GEOGRAPHIC_DATA][US_STATE]" at bounding box center [207, 23] width 154 height 17
copy div "[STREET_ADDRESS]"
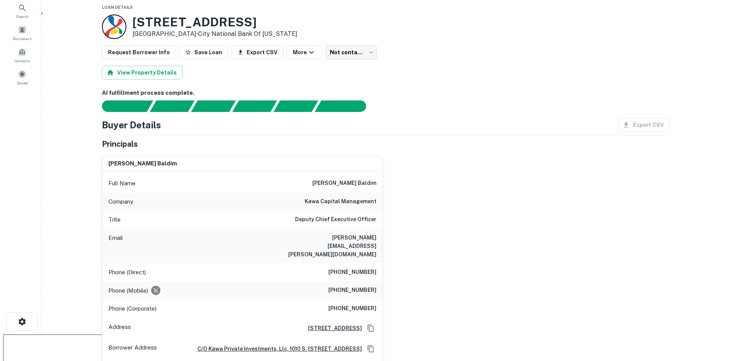
scroll to position [0, 0]
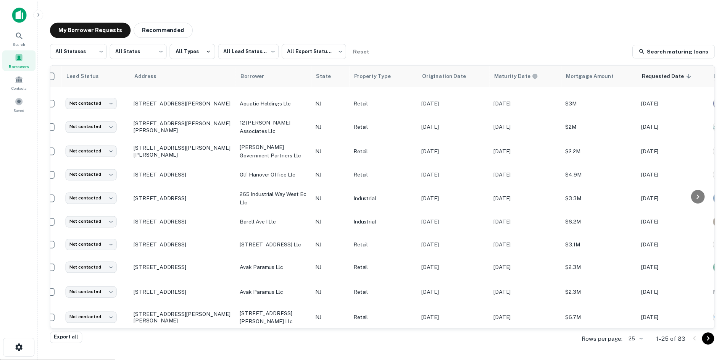
scroll to position [115, 10]
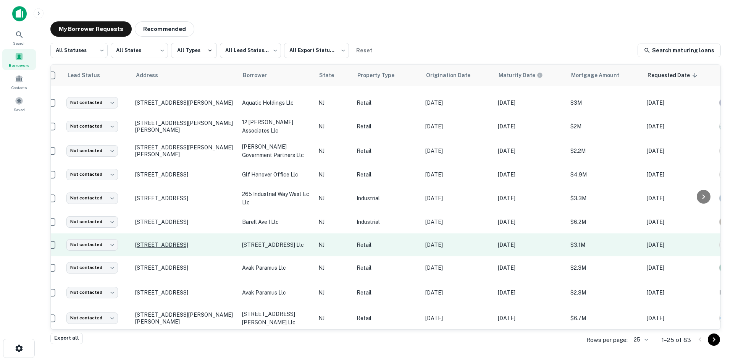
click at [200, 241] on p "[STREET_ADDRESS]" at bounding box center [184, 244] width 99 height 7
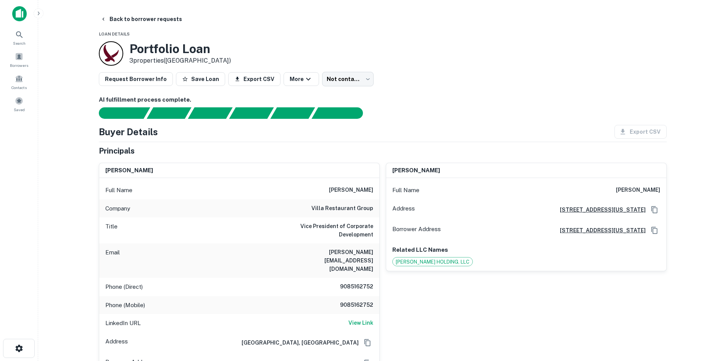
click at [656, 207] on icon "Copy Address" at bounding box center [654, 209] width 6 height 7
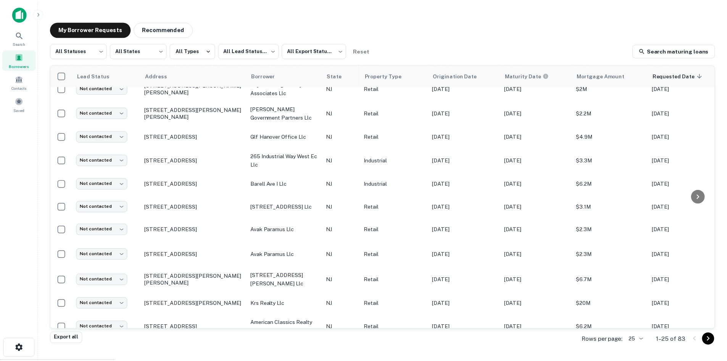
scroll to position [267, 0]
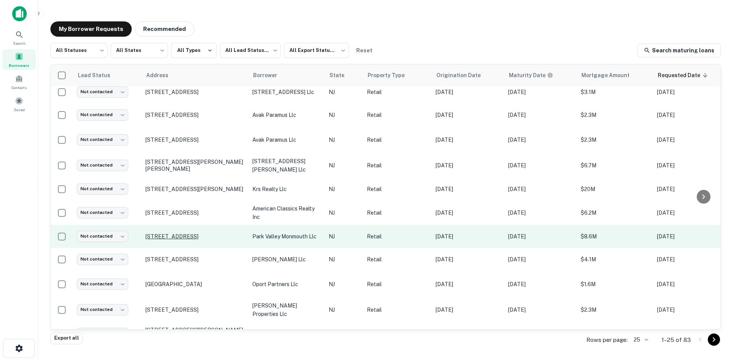
click at [210, 235] on p "[STREET_ADDRESS]" at bounding box center [194, 236] width 99 height 7
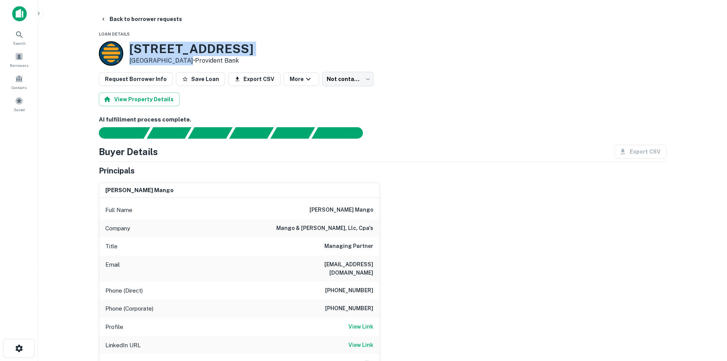
drag, startPoint x: 129, startPoint y: 47, endPoint x: 183, endPoint y: 61, distance: 55.1
click at [183, 61] on div "[STREET_ADDRESS] • Provident Bank" at bounding box center [191, 54] width 124 height 24
copy div "[STREET_ADDRESS]"
click at [103, 18] on icon "button" at bounding box center [103, 19] width 6 height 6
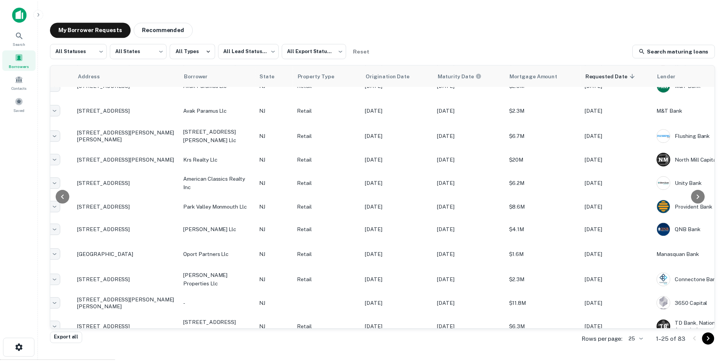
scroll to position [297, 66]
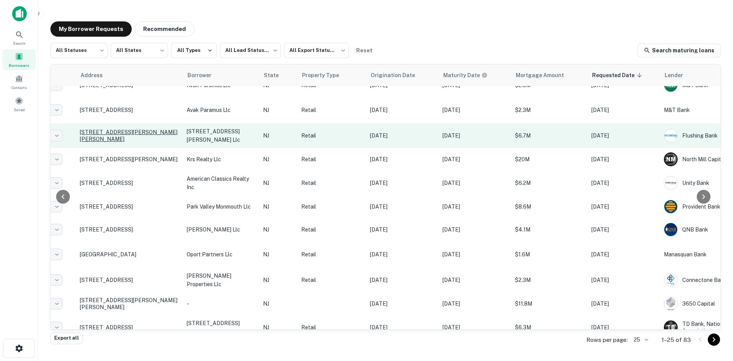
click at [139, 134] on p "[STREET_ADDRESS][PERSON_NAME][PERSON_NAME]" at bounding box center [129, 136] width 99 height 14
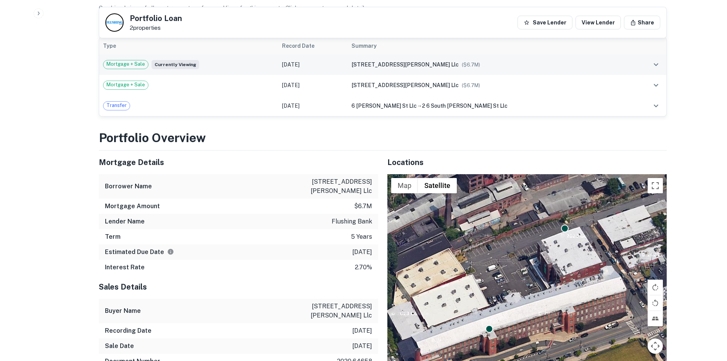
scroll to position [382, 0]
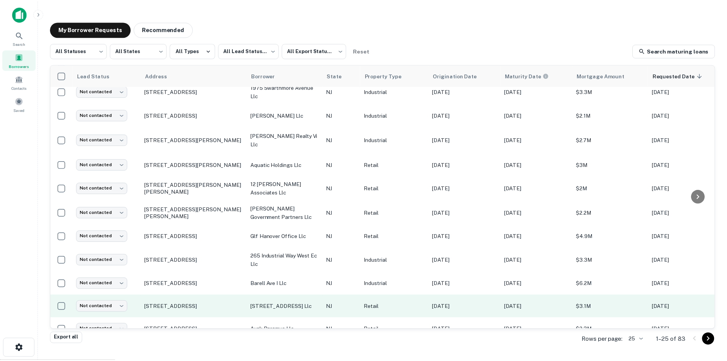
scroll to position [76, 0]
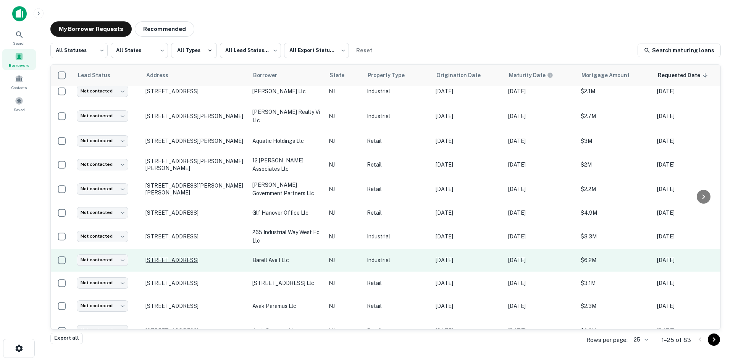
click at [189, 258] on p "[STREET_ADDRESS]" at bounding box center [194, 260] width 99 height 7
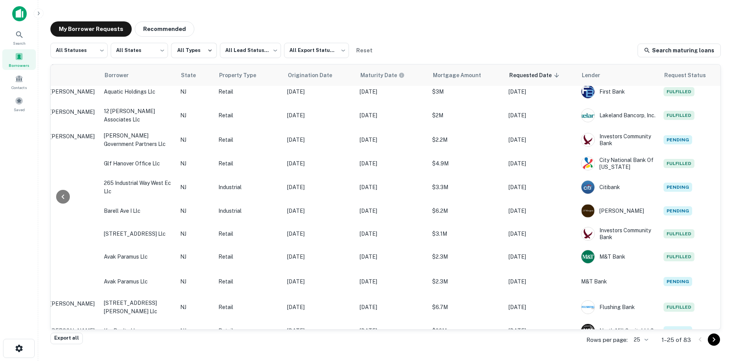
scroll to position [229, 149]
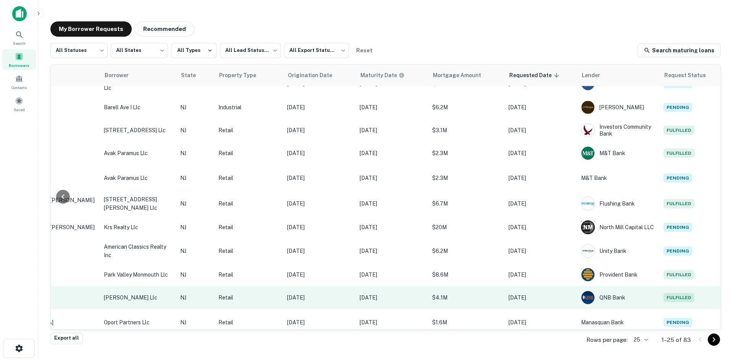
click at [147, 295] on p "[PERSON_NAME] llc" at bounding box center [138, 297] width 69 height 8
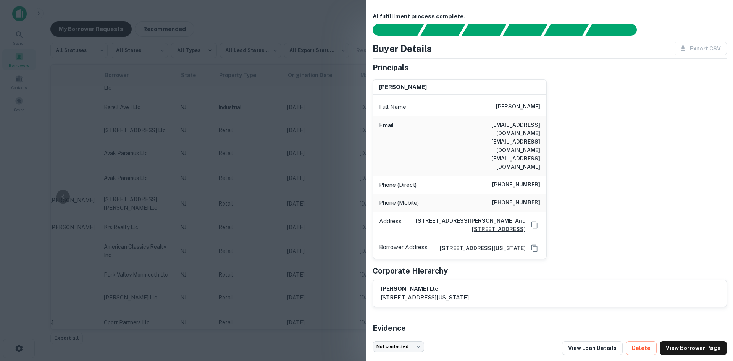
click at [134, 277] on div at bounding box center [366, 180] width 733 height 361
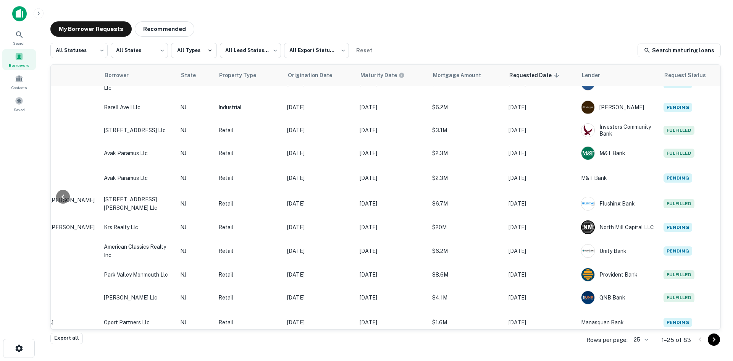
drag, startPoint x: 193, startPoint y: 329, endPoint x: 134, endPoint y: 330, distance: 59.2
click at [134, 330] on div "Export all Rows per page: 25 ** 1–25 of 83" at bounding box center [385, 339] width 670 height 21
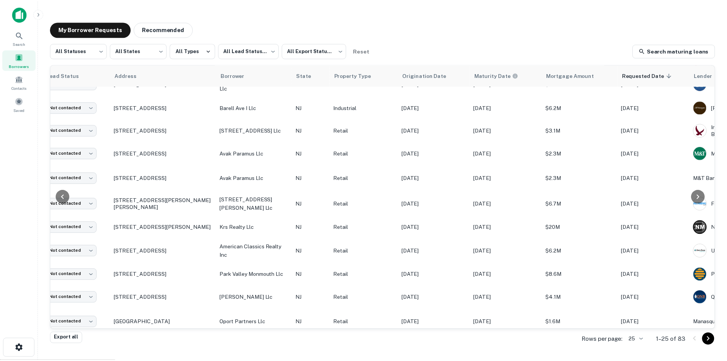
scroll to position [229, 23]
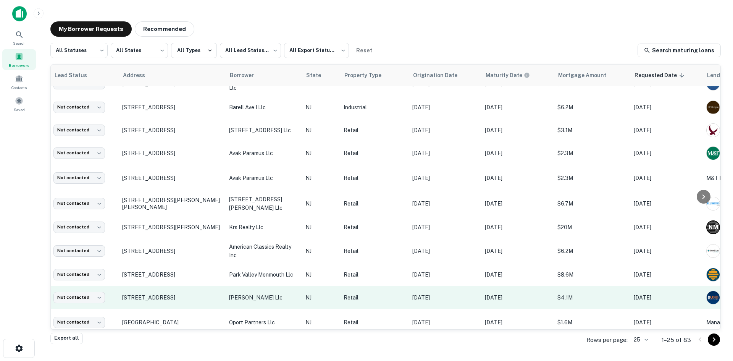
click at [146, 294] on p "[STREET_ADDRESS]" at bounding box center [171, 297] width 99 height 7
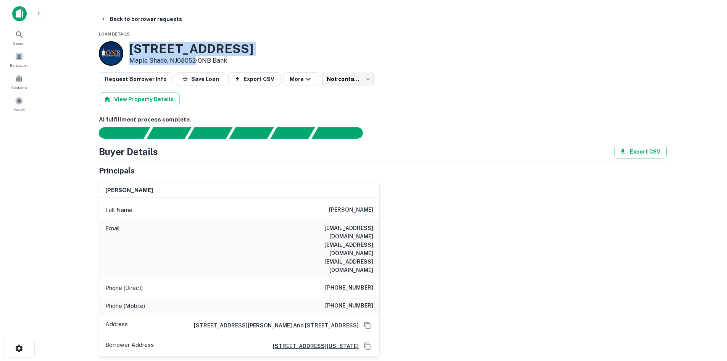
drag, startPoint x: 128, startPoint y: 46, endPoint x: 196, endPoint y: 60, distance: 69.3
click at [196, 60] on div "[STREET_ADDRESS] • QNB Bank" at bounding box center [176, 53] width 155 height 24
copy div "[STREET_ADDRESS]"
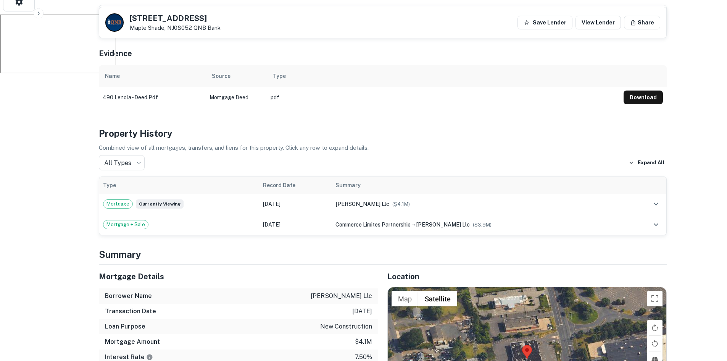
scroll to position [344, 0]
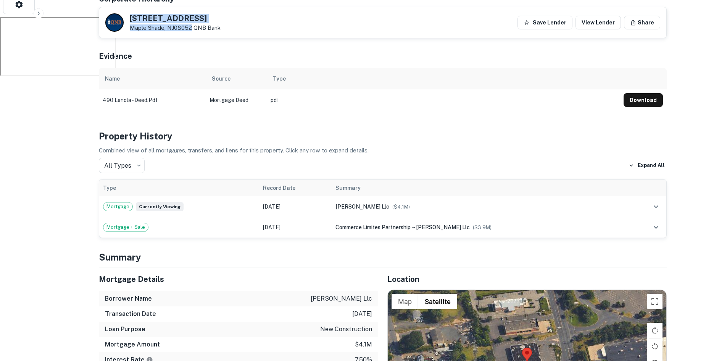
drag, startPoint x: 131, startPoint y: 17, endPoint x: 191, endPoint y: 27, distance: 60.1
click at [191, 27] on div "[STREET_ADDRESS][GEOGRAPHIC_DATA]" at bounding box center [175, 23] width 91 height 17
copy div "[STREET_ADDRESS]"
click at [247, 129] on div "Property History Combined view of all mortgages, transfers, and liens for this …" at bounding box center [383, 183] width 568 height 109
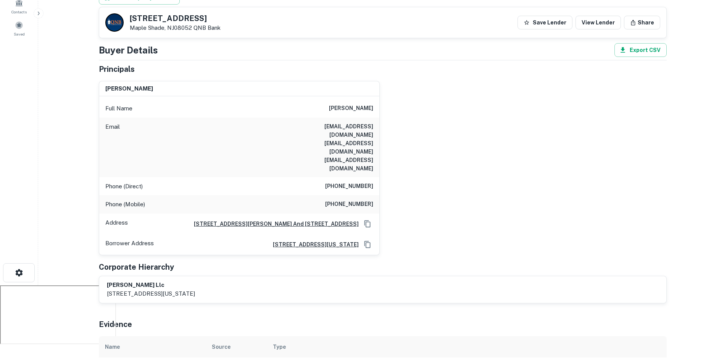
scroll to position [153, 0]
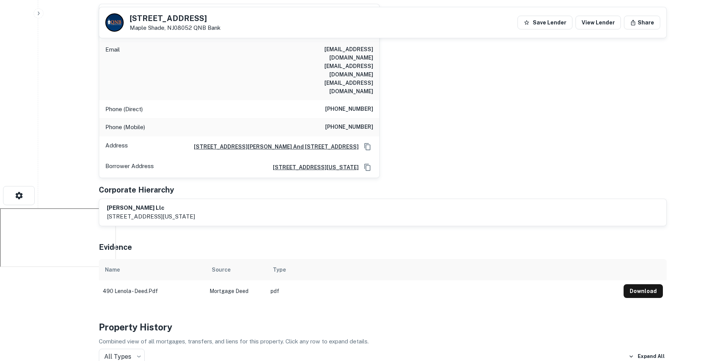
click at [175, 203] on h6 "[PERSON_NAME] llc" at bounding box center [151, 207] width 88 height 9
copy h6 "[PERSON_NAME] llc"
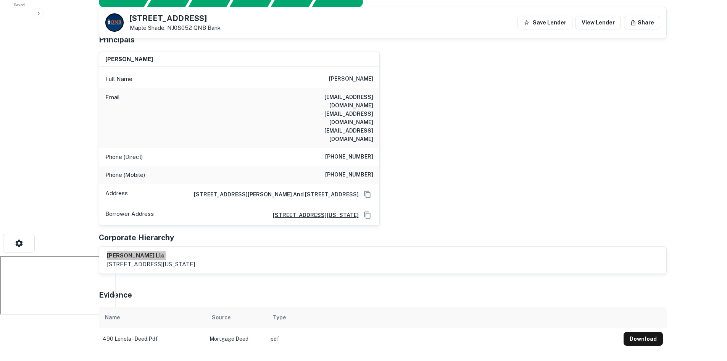
scroll to position [38, 0]
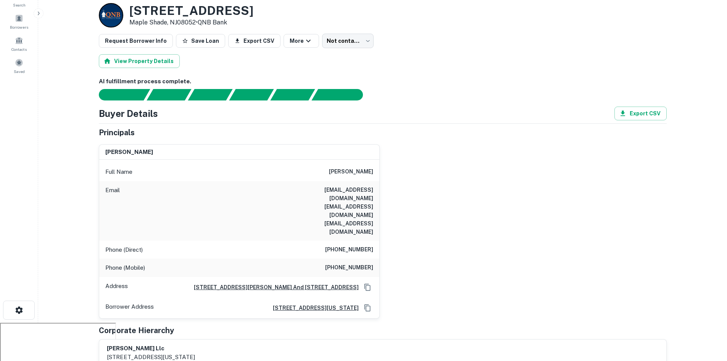
click at [350, 207] on h6 "[EMAIL_ADDRESS][DOMAIN_NAME] [EMAIL_ADDRESS][DOMAIN_NAME] [EMAIL_ADDRESS][DOMAI…" at bounding box center [328, 211] width 92 height 50
drag, startPoint x: 350, startPoint y: 207, endPoint x: 335, endPoint y: 207, distance: 15.7
click at [335, 207] on h6 "[EMAIL_ADDRESS][DOMAIN_NAME] [EMAIL_ADDRESS][DOMAIN_NAME] [EMAIL_ADDRESS][DOMAI…" at bounding box center [328, 211] width 92 height 50
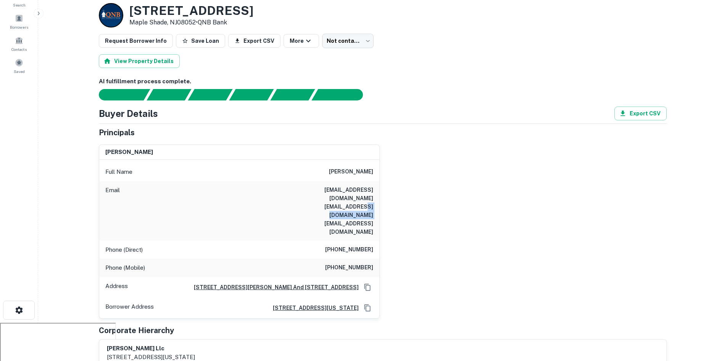
drag, startPoint x: 331, startPoint y: 207, endPoint x: 384, endPoint y: 210, distance: 53.2
click at [384, 210] on div "[PERSON_NAME] Full Name [PERSON_NAME] Email [EMAIL_ADDRESS][DOMAIN_NAME] [EMAIL…" at bounding box center [380, 228] width 574 height 180
copy h6 "[EMAIL_ADDRESS][DOMAIN_NAME]"
click at [493, 188] on div "[PERSON_NAME] Full Name [PERSON_NAME] Email [EMAIL_ADDRESS][DOMAIN_NAME] [EMAIL…" at bounding box center [380, 228] width 574 height 180
click at [348, 245] on h6 "[PHONE_NUMBER]" at bounding box center [349, 249] width 48 height 9
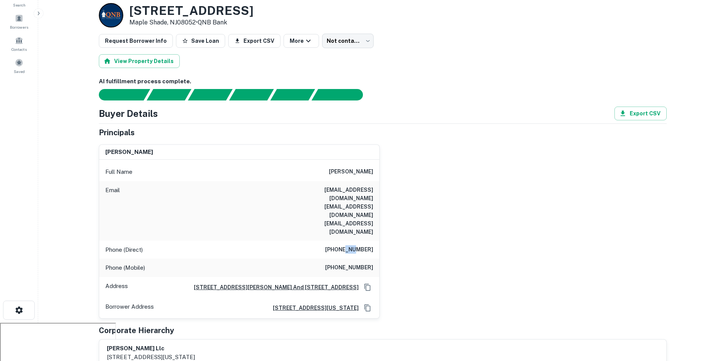
click at [348, 245] on h6 "[PHONE_NUMBER]" at bounding box center [349, 249] width 48 height 9
copy h6 "[PHONE_NUMBER]"
click at [369, 263] on h6 "[PHONE_NUMBER]" at bounding box center [349, 267] width 48 height 9
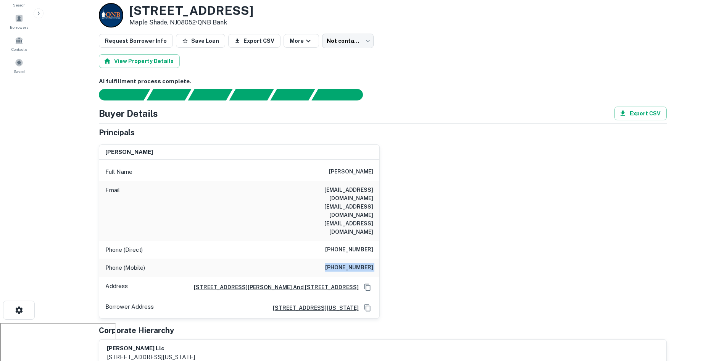
click at [369, 263] on h6 "[PHONE_NUMBER]" at bounding box center [349, 267] width 48 height 9
copy h6 "[PHONE_NUMBER]"
click at [586, 165] on div "[PERSON_NAME] Full Name [PERSON_NAME] Email [EMAIL_ADDRESS][DOMAIN_NAME] [EMAIL…" at bounding box center [380, 228] width 574 height 180
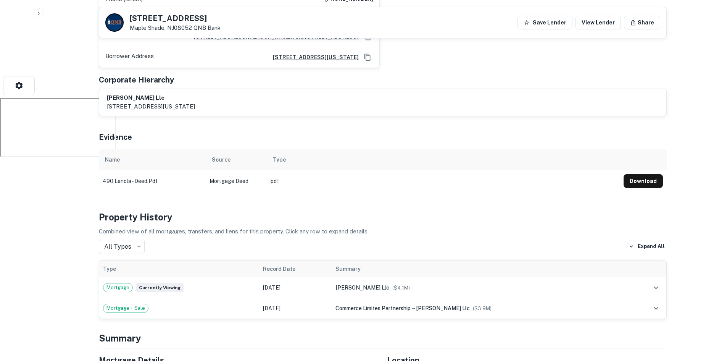
scroll to position [153, 0]
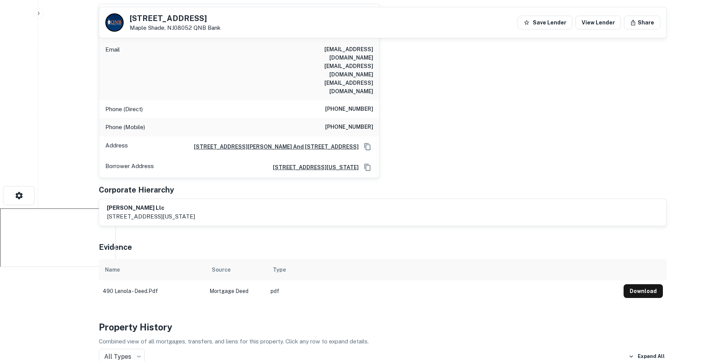
drag, startPoint x: 638, startPoint y: 153, endPoint x: 675, endPoint y: 154, distance: 37.4
click at [640, 155] on div "[PERSON_NAME] Full Name [PERSON_NAME] Email [EMAIL_ADDRESS][DOMAIN_NAME] [EMAIL…" at bounding box center [380, 88] width 574 height 180
